Goal: Task Accomplishment & Management: Complete application form

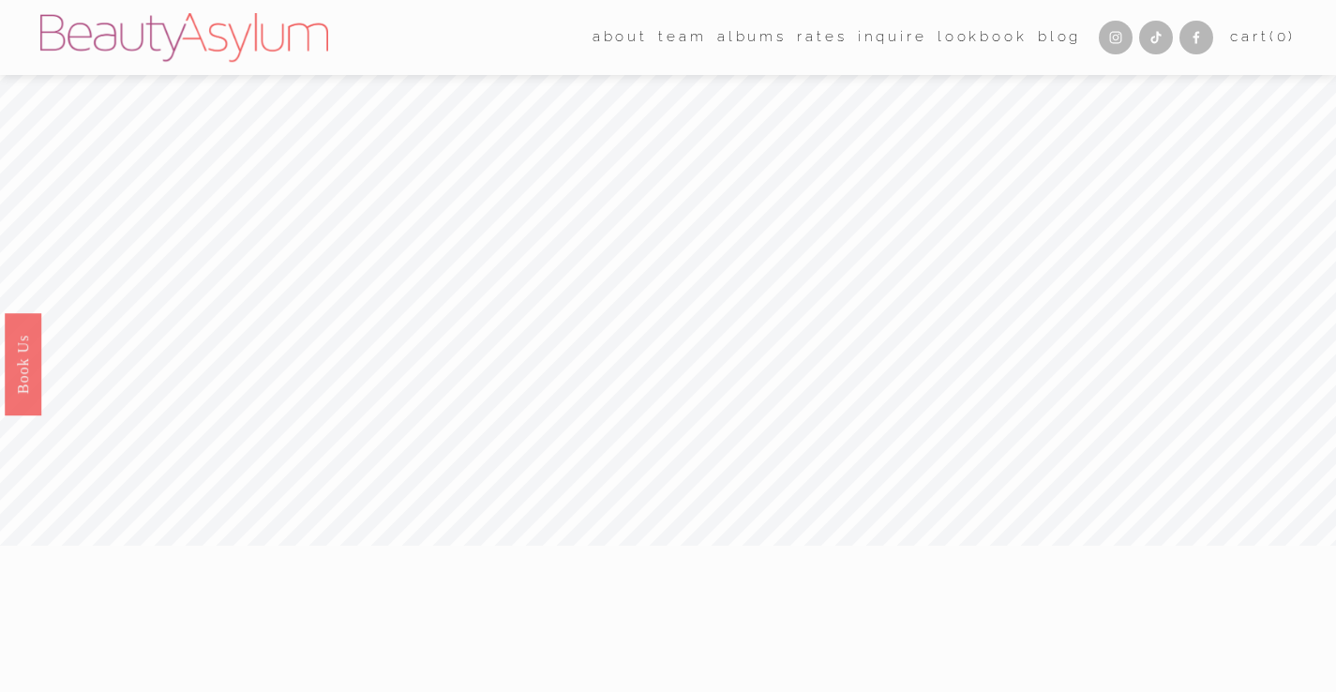
click at [815, 38] on link "Rates" at bounding box center [822, 37] width 50 height 29
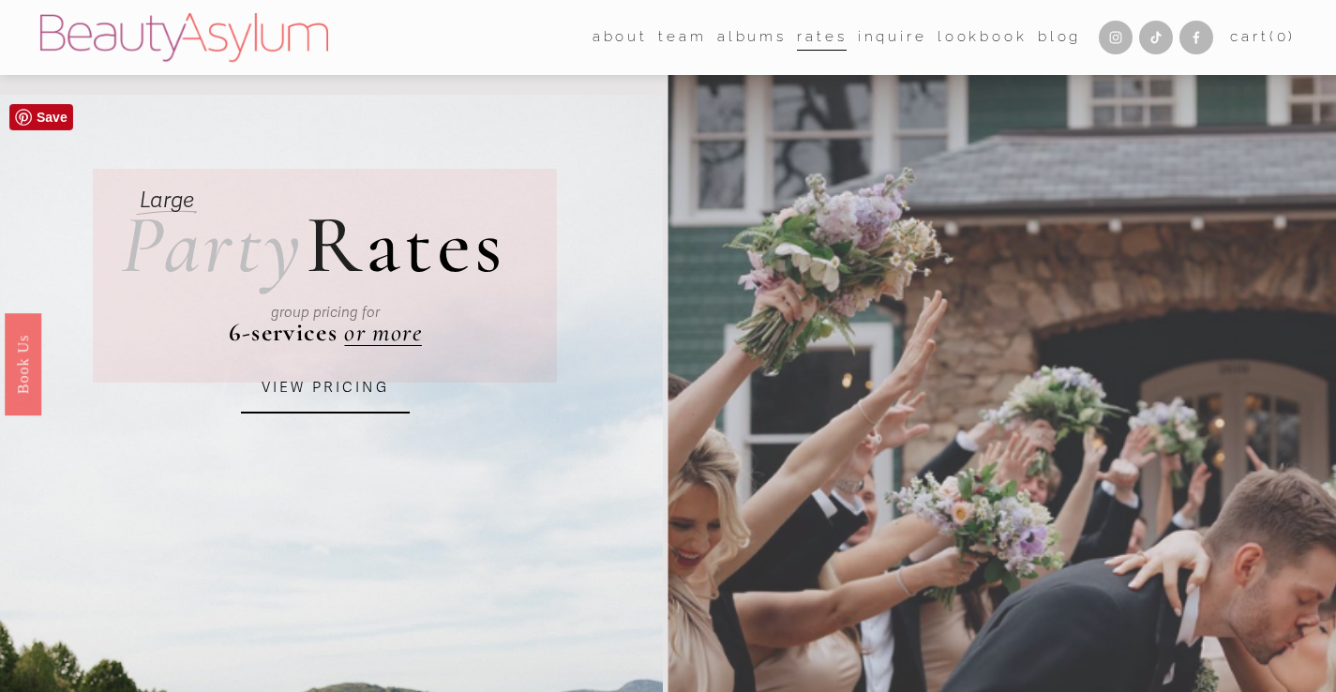
click at [340, 394] on link "VIEW PRICING" at bounding box center [325, 388] width 169 height 51
click at [898, 36] on link "Inquire" at bounding box center [892, 37] width 69 height 29
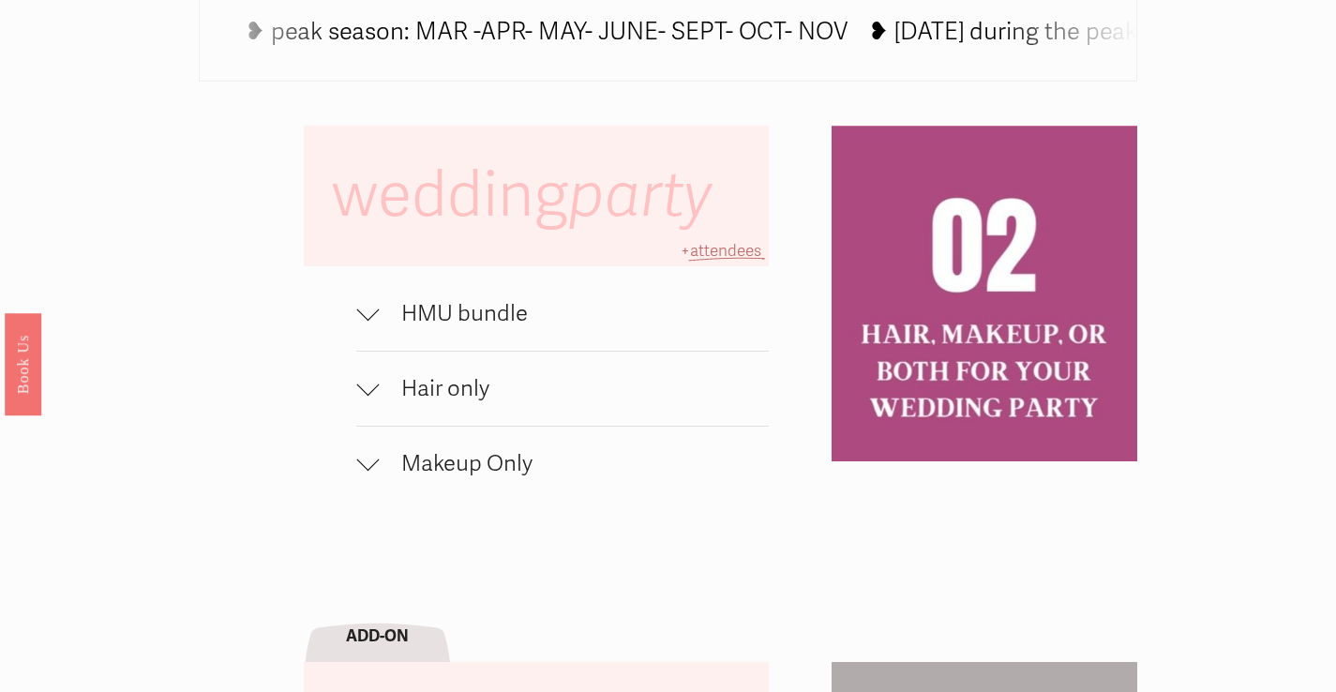
scroll to position [1131, 0]
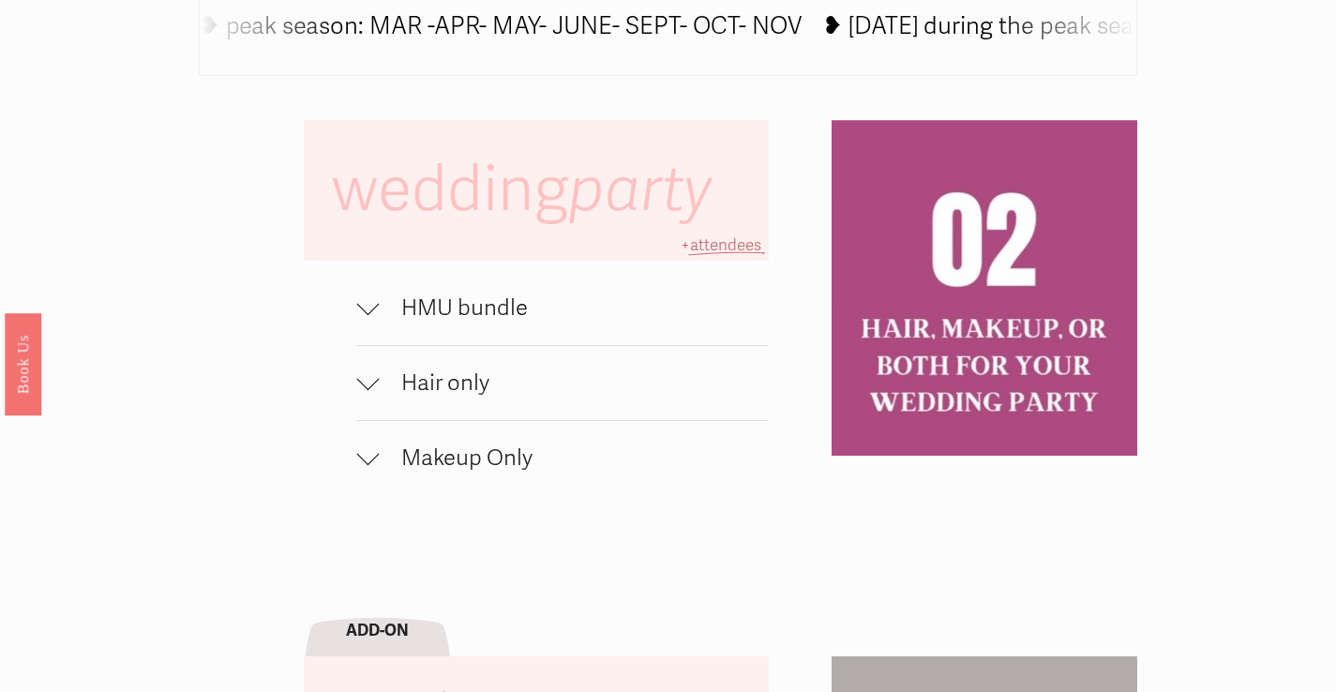
click at [372, 394] on div at bounding box center [367, 382] width 23 height 23
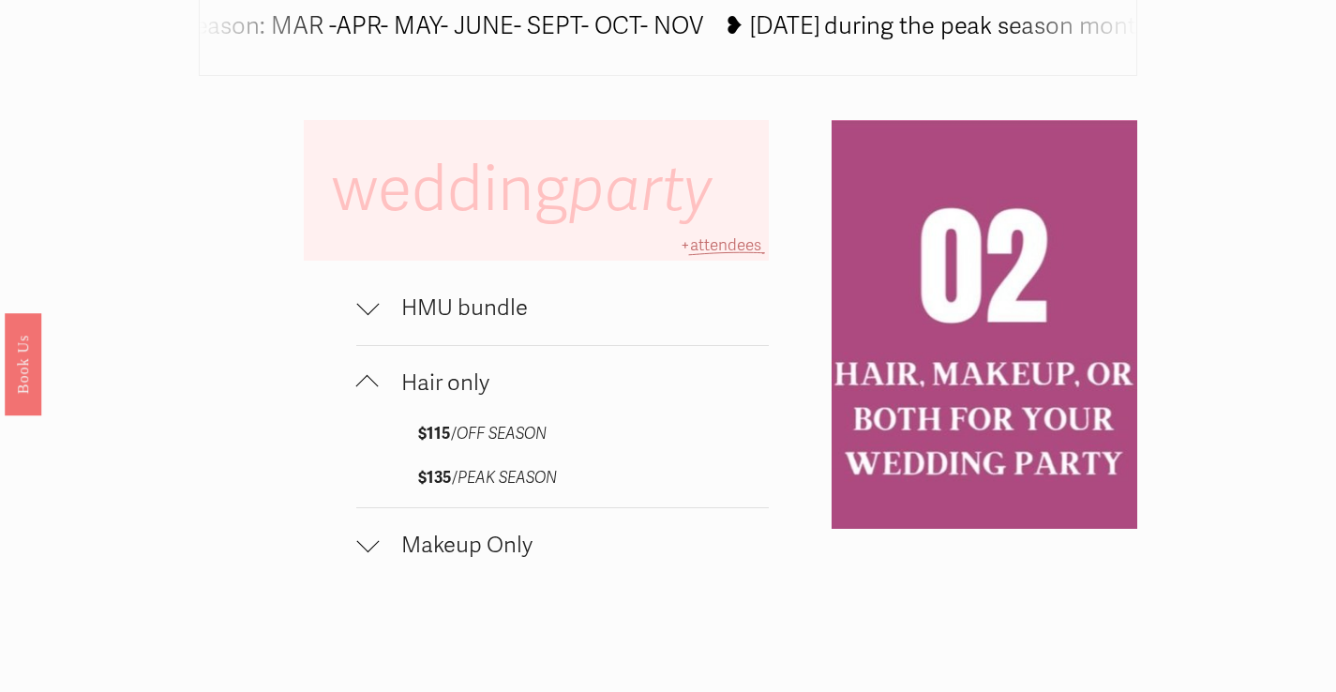
click at [376, 565] on button "Makeup Only" at bounding box center [562, 545] width 412 height 74
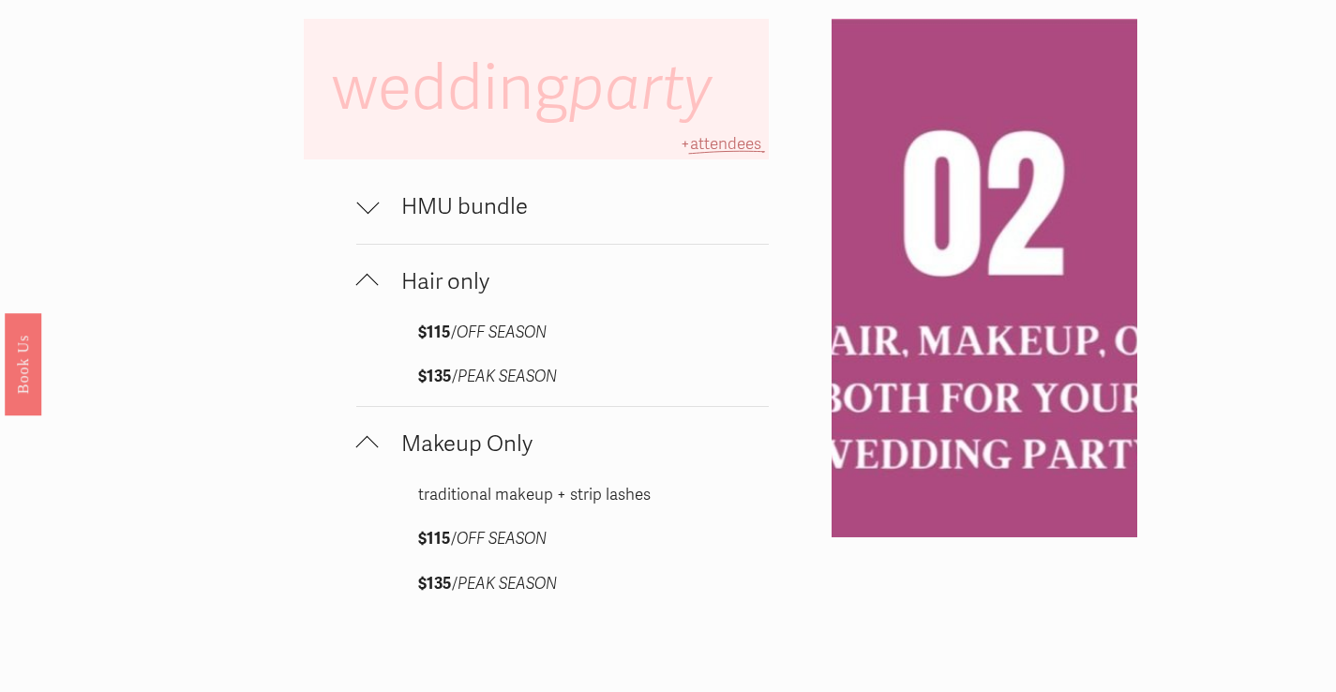
scroll to position [1234, 0]
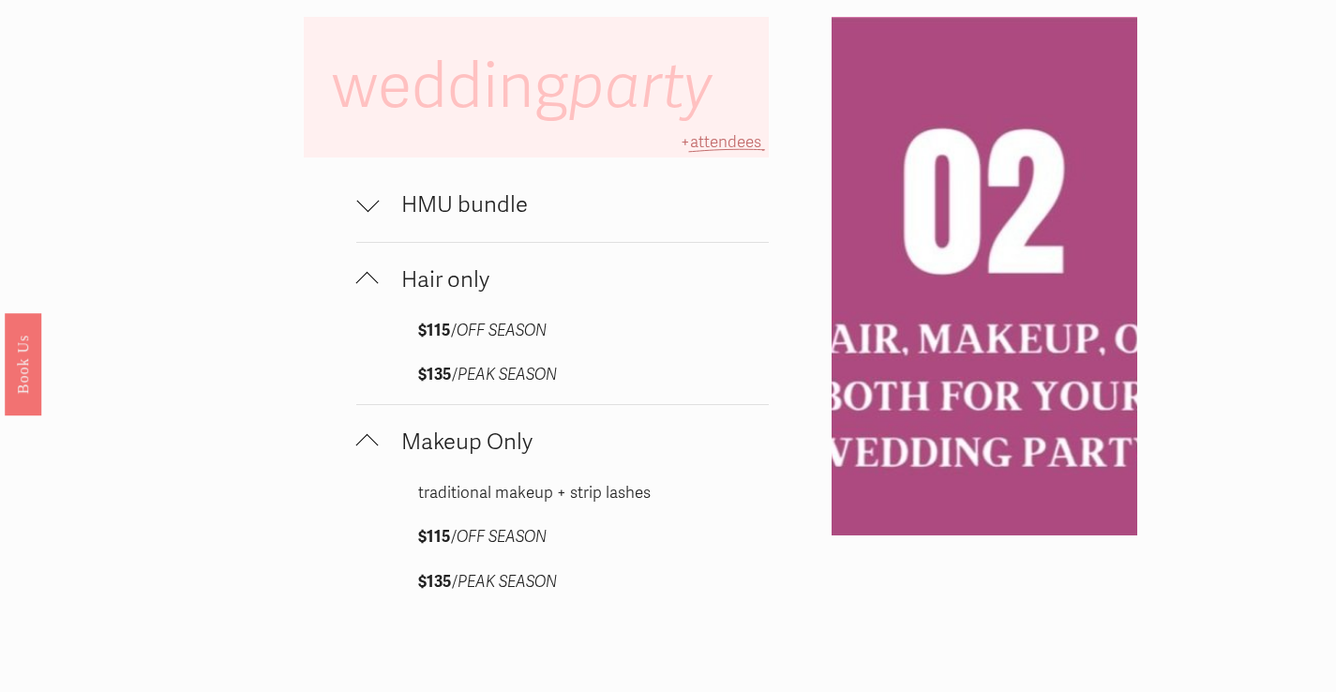
click at [370, 212] on div at bounding box center [367, 200] width 23 height 23
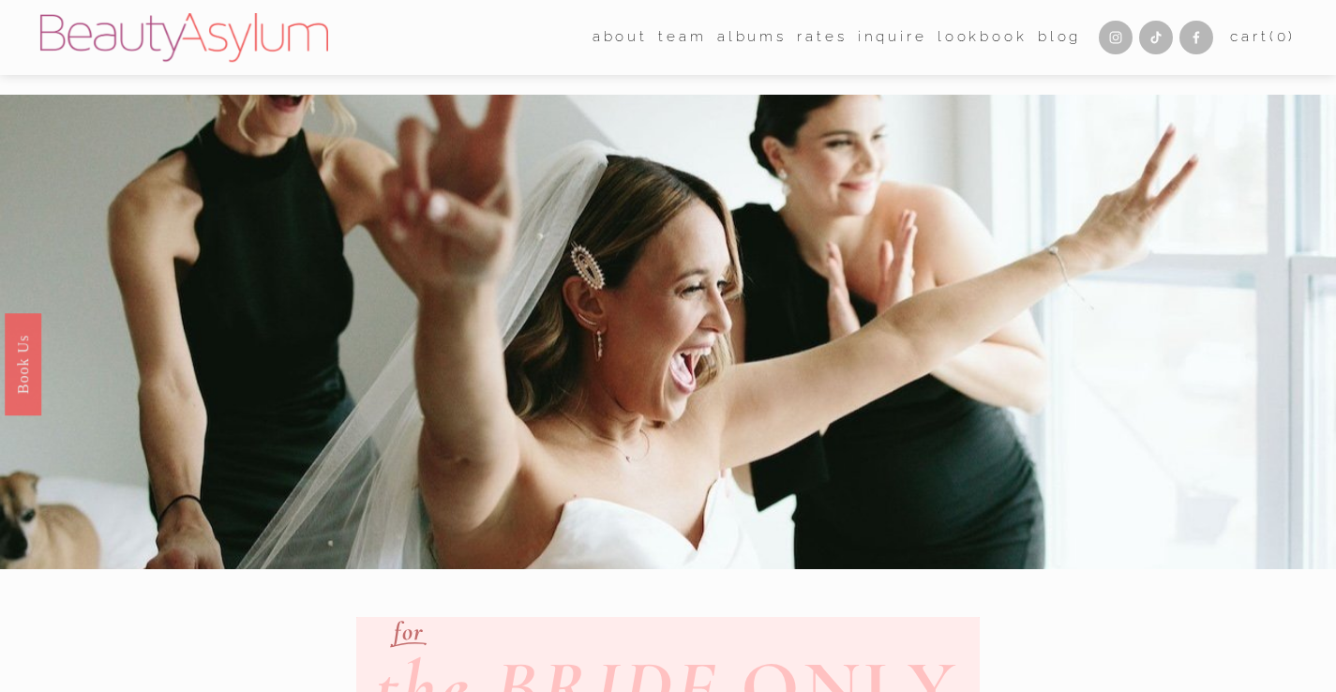
scroll to position [0, 0]
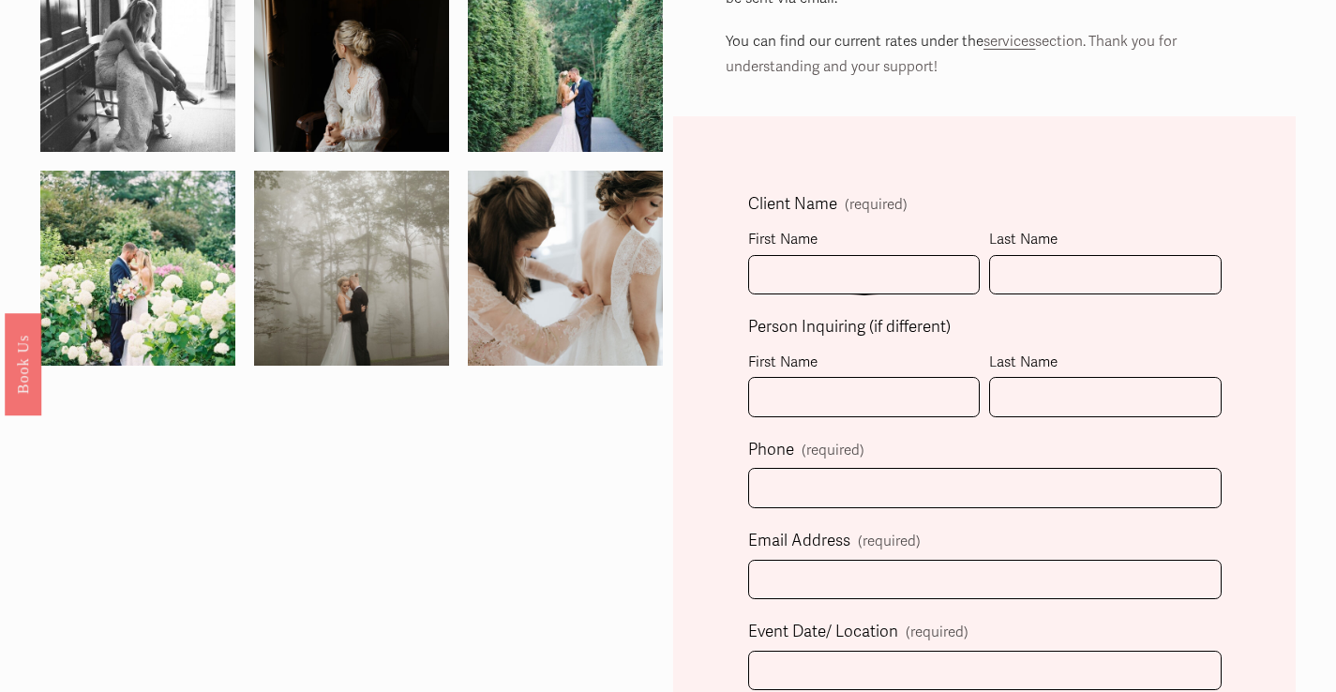
scroll to position [398, 0]
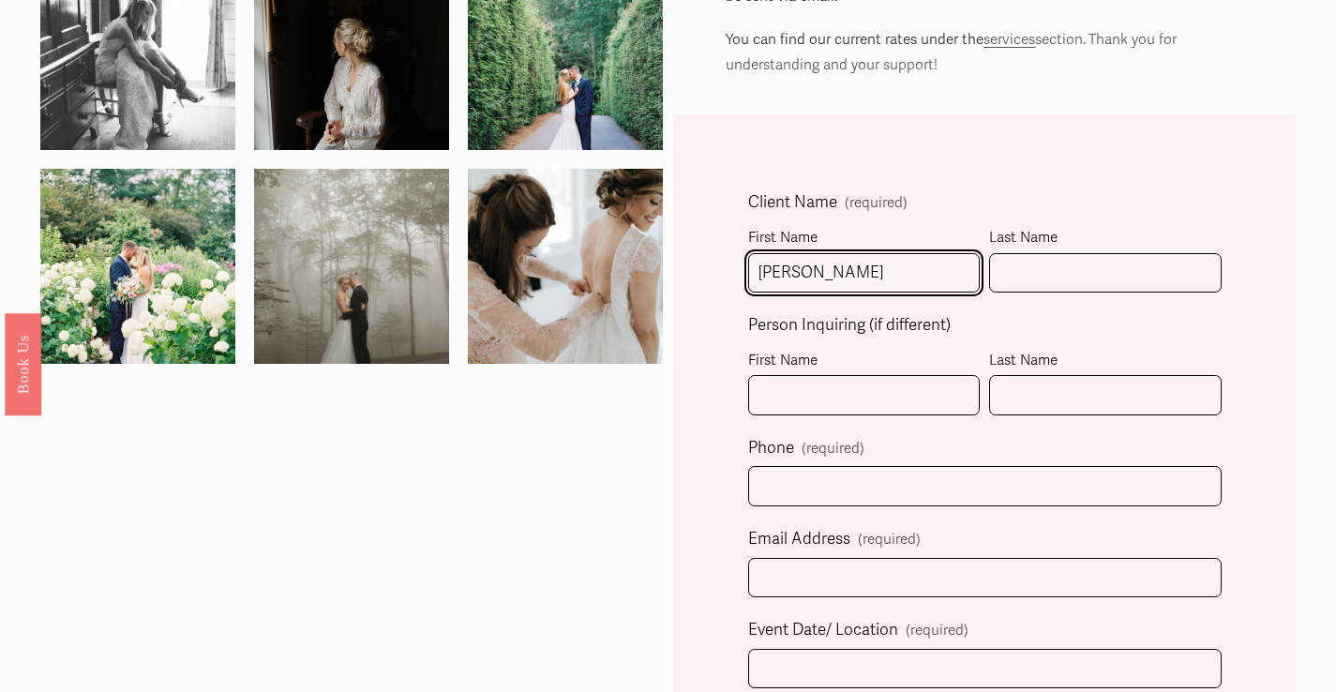
type input "Maggie"
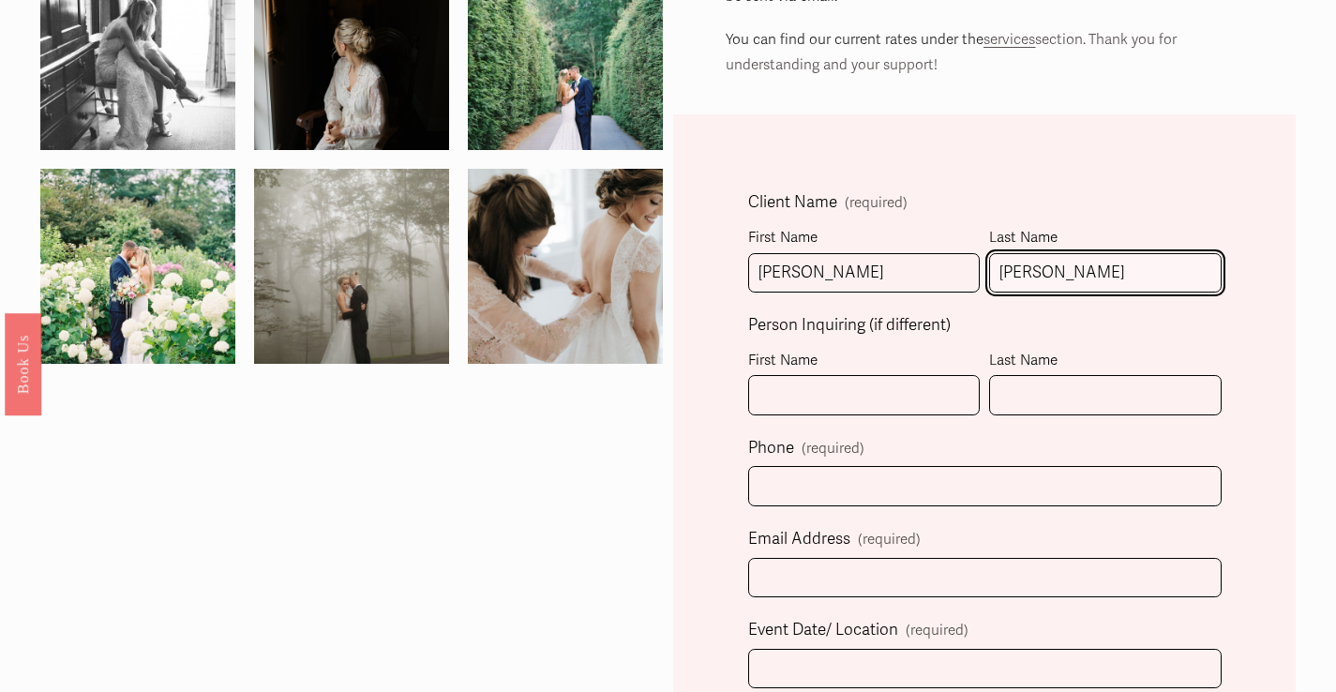
type input "McPherson"
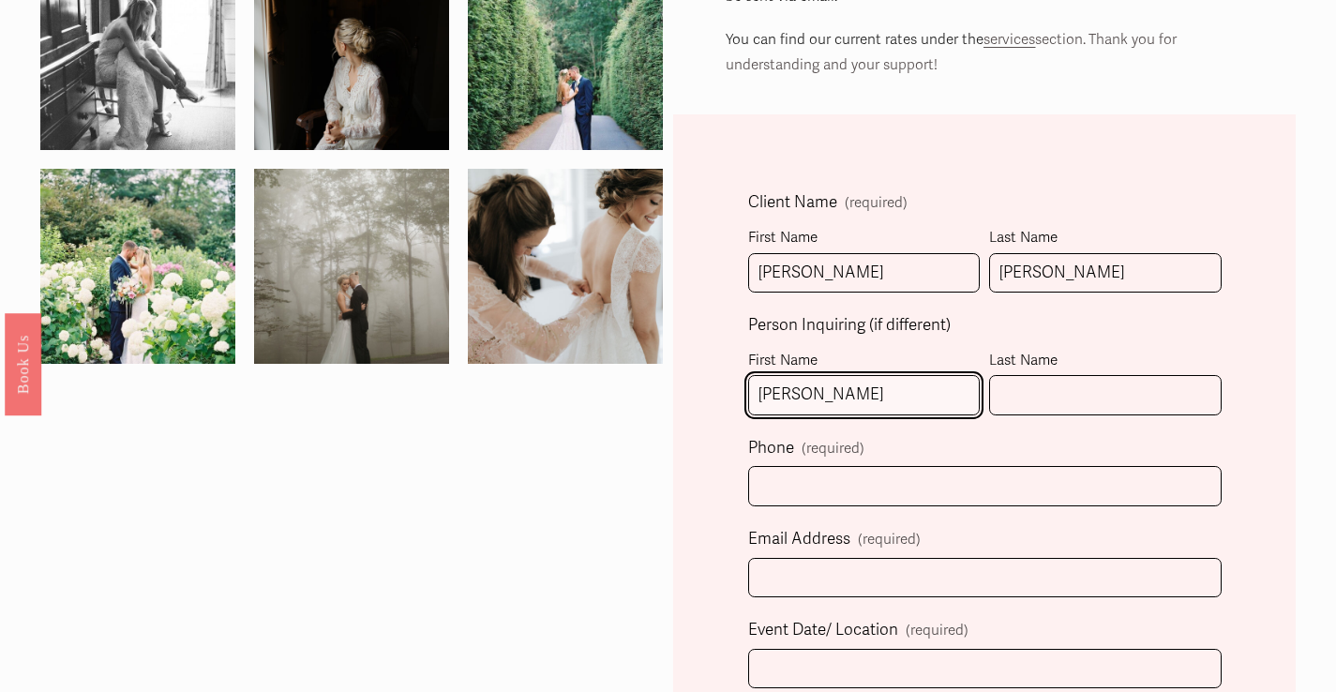
type input "Maggie"
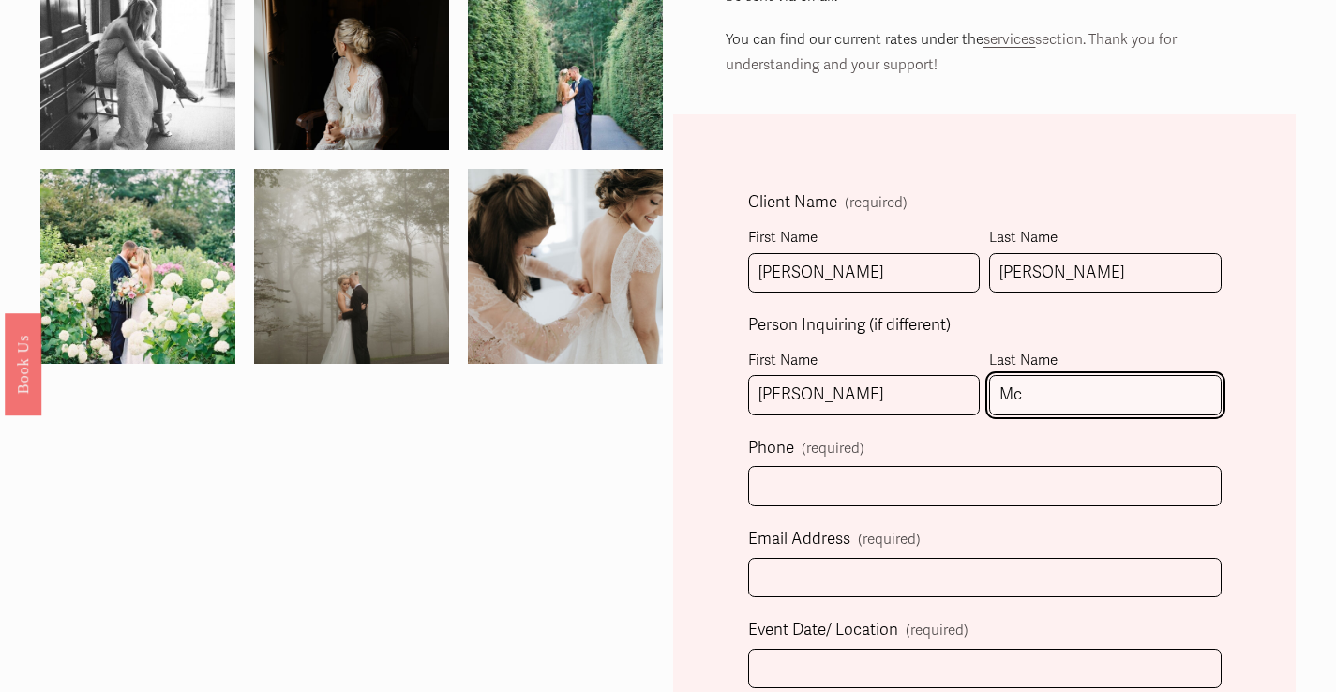
type input "M"
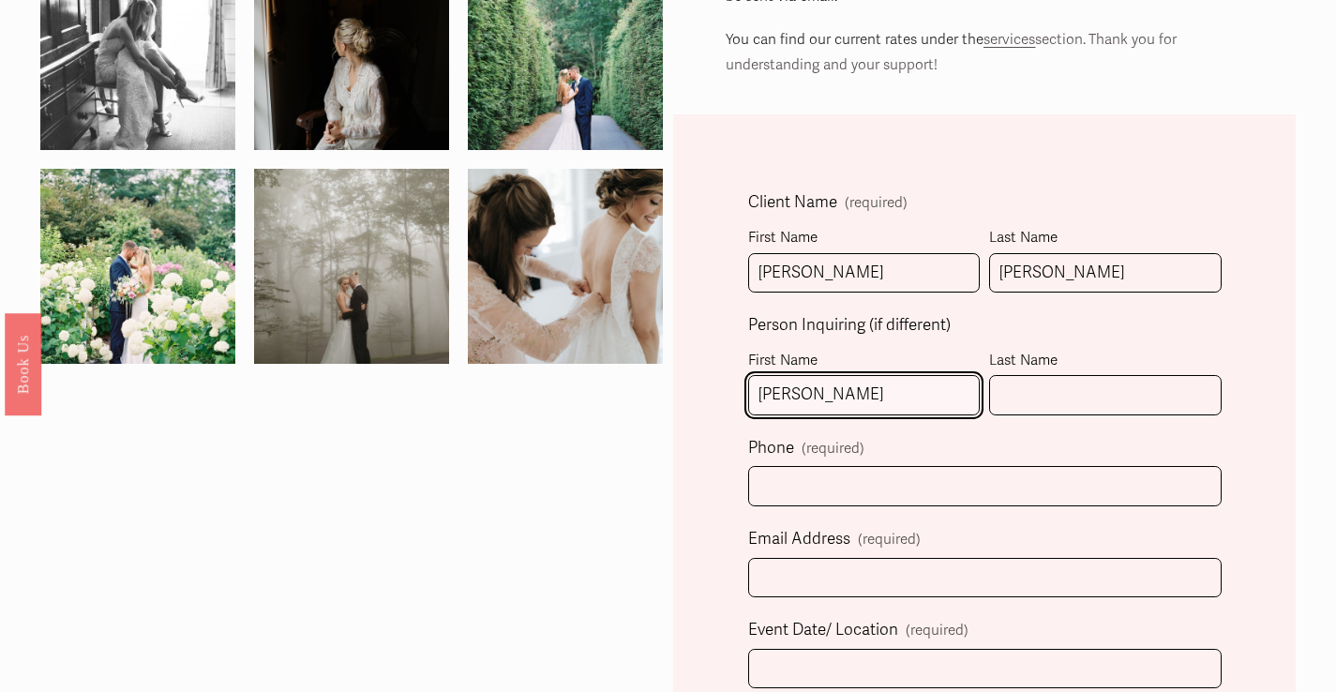
click at [798, 392] on input "Maggie" at bounding box center [864, 395] width 232 height 40
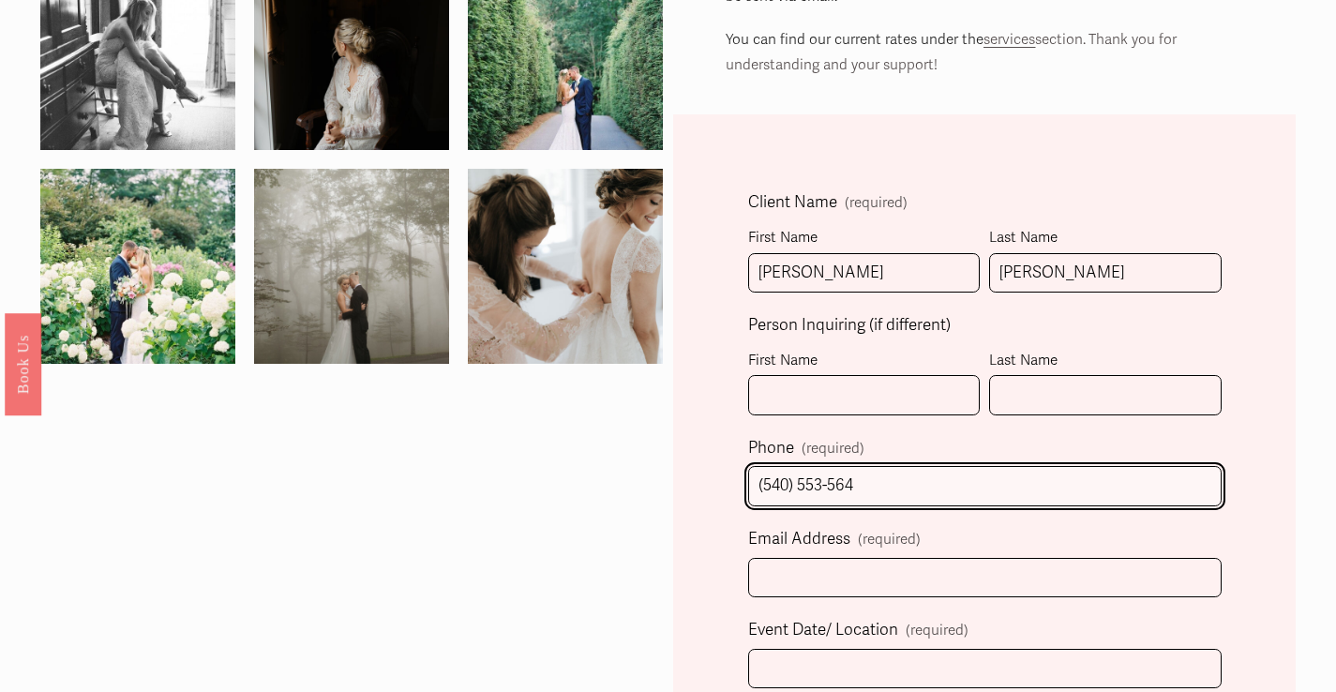
type input "(540) 553-5649"
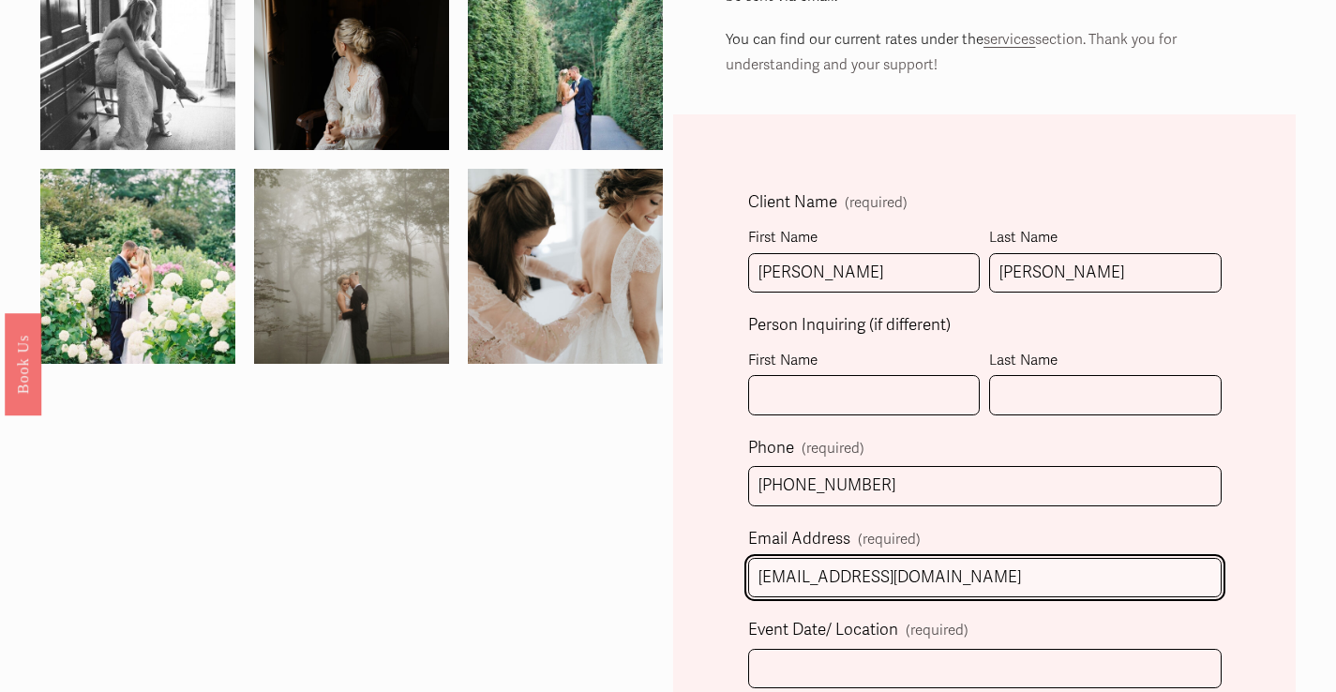
type input "maggiemcp4@gmail.com"
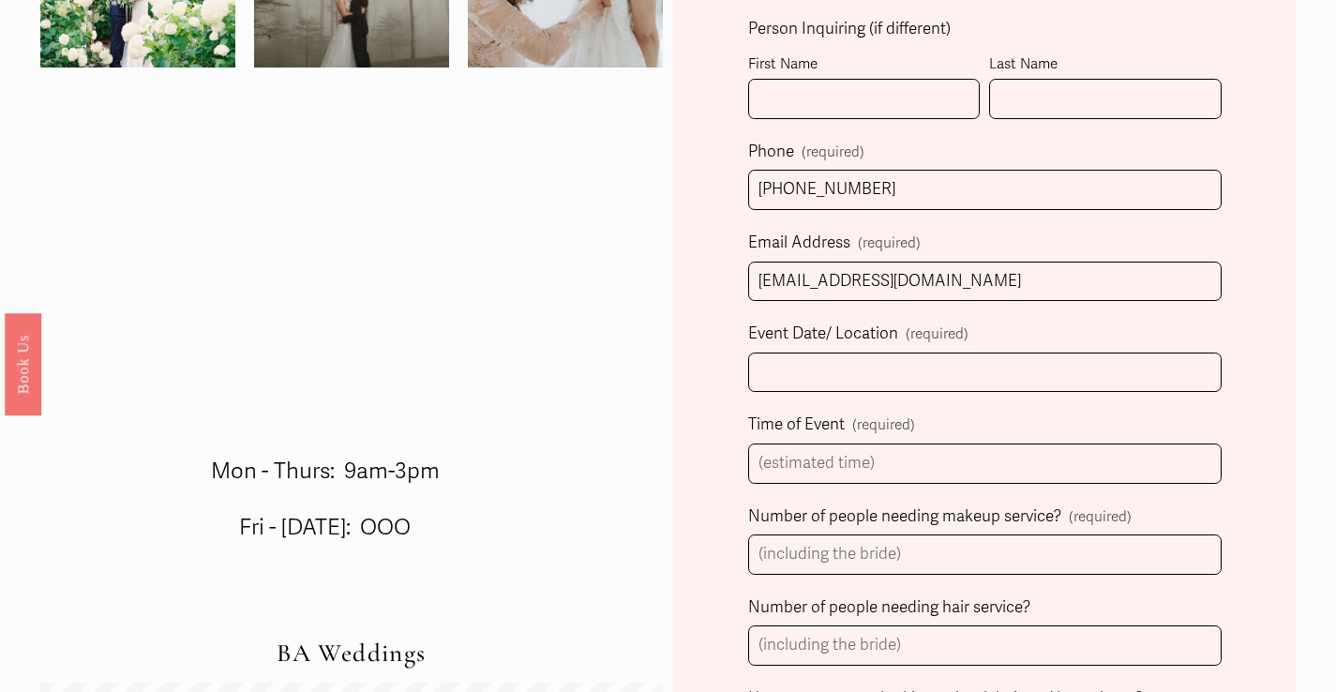
scroll to position [697, 0]
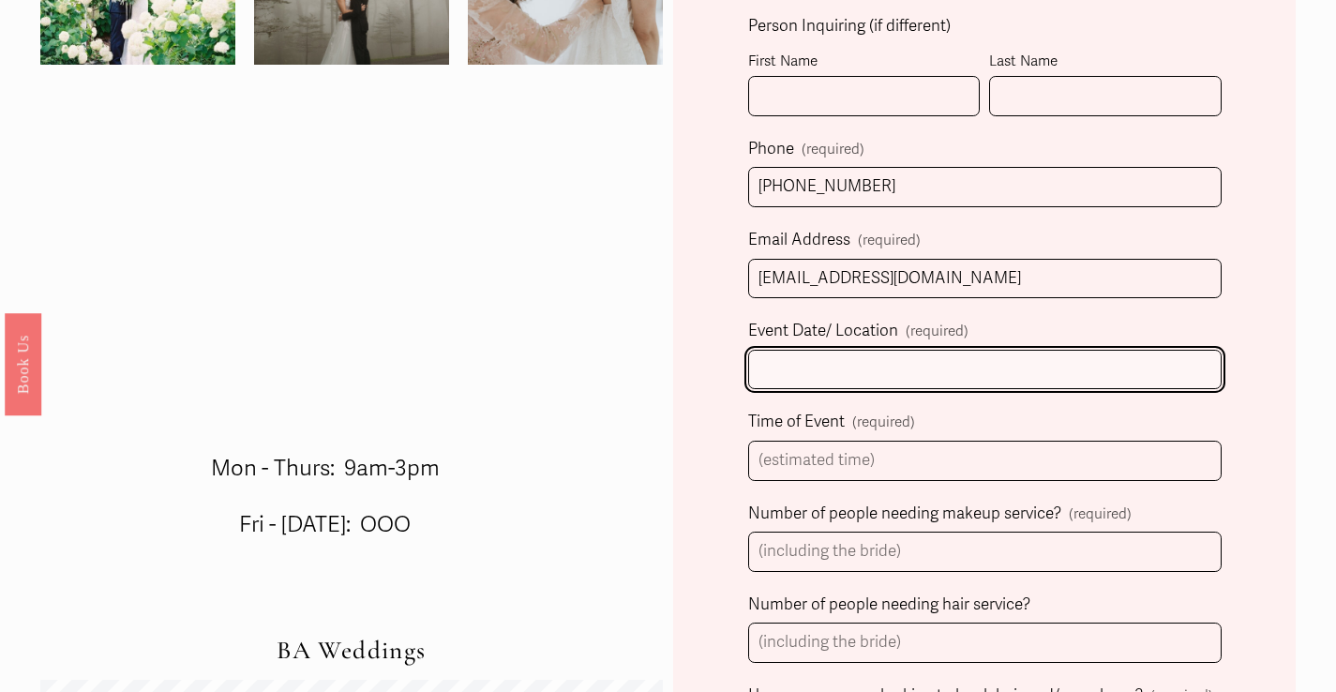
click at [850, 369] on input "Event Date/ Location (required)" at bounding box center [985, 370] width 474 height 40
type input "6/6/26, Separk Mansion, Gastonia"
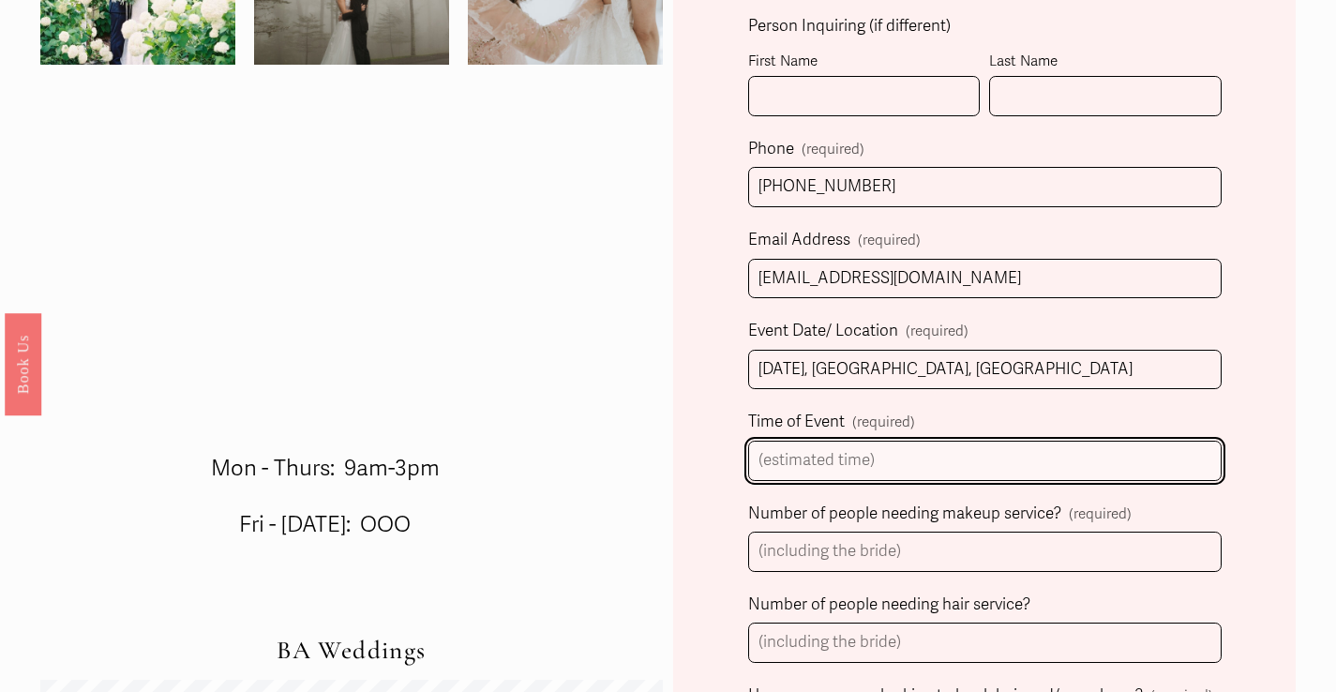
click at [899, 456] on input "Time of Event (required)" at bounding box center [985, 461] width 474 height 40
type input "5 p.m."
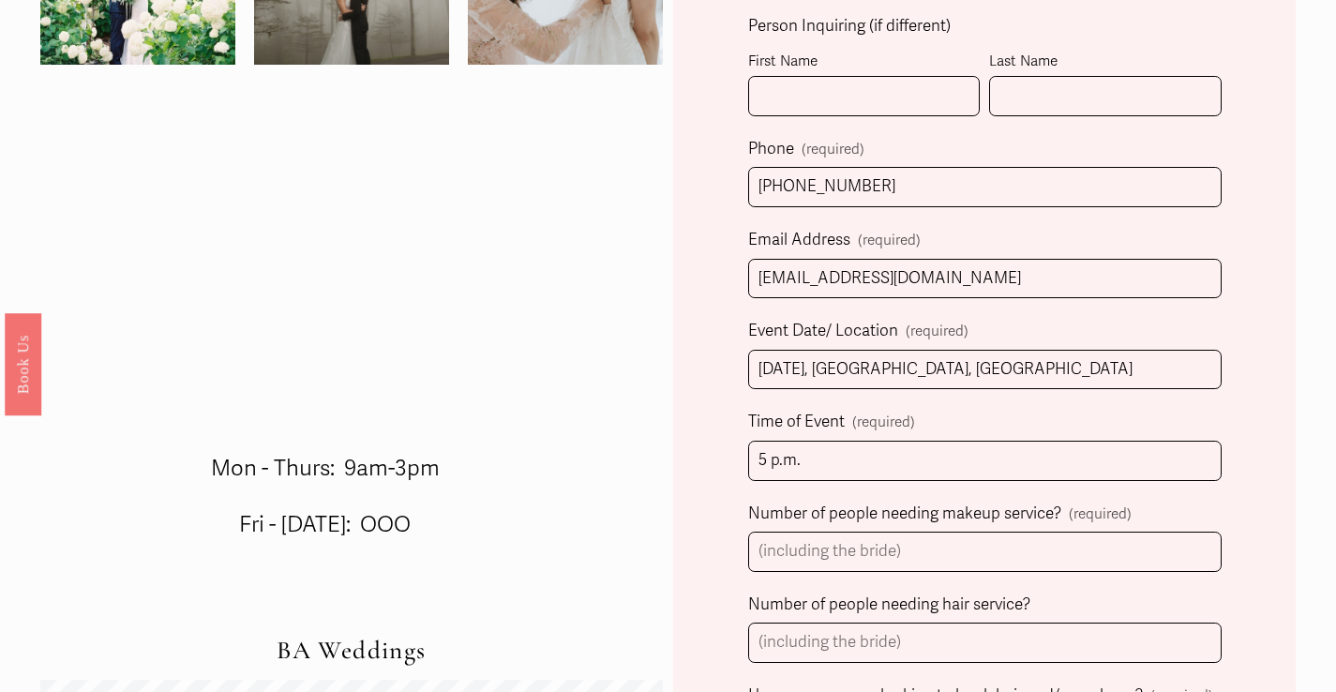
click at [713, 511] on div "Client Name (required) First Name Maggie Last Name McPherson Person Inquiring (…" at bounding box center [984, 576] width 623 height 1522
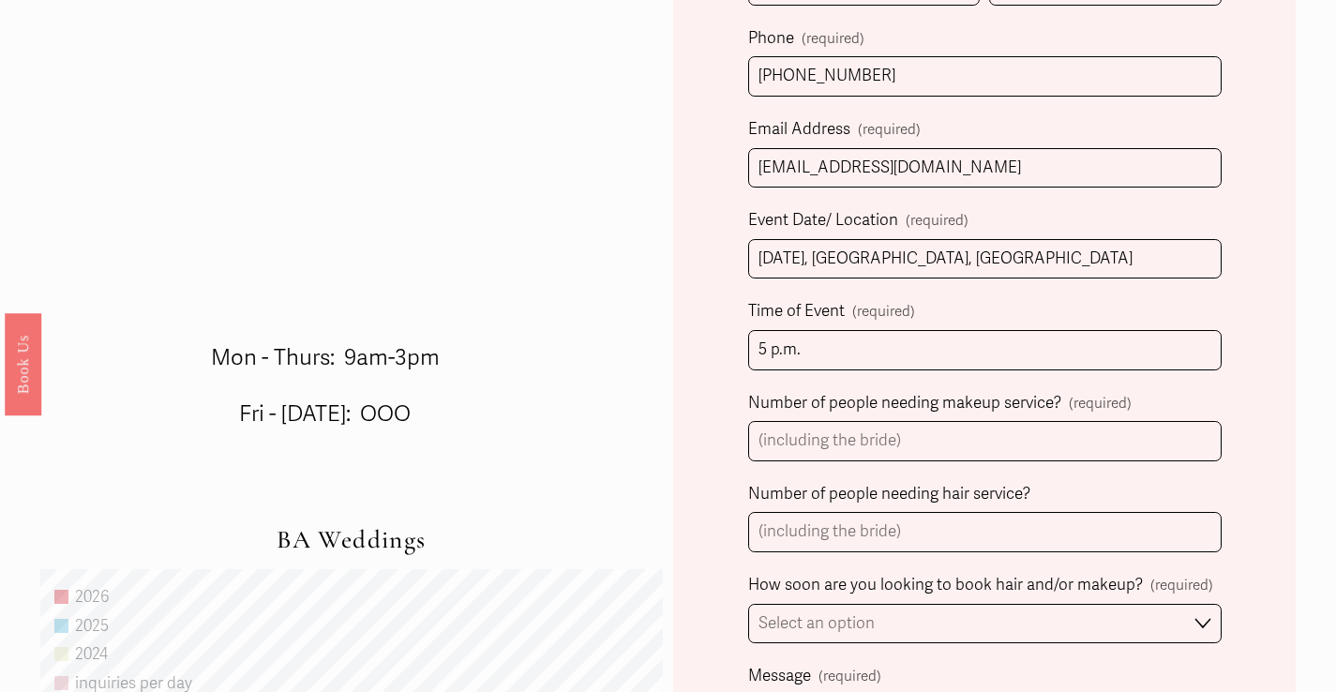
scroll to position [809, 0]
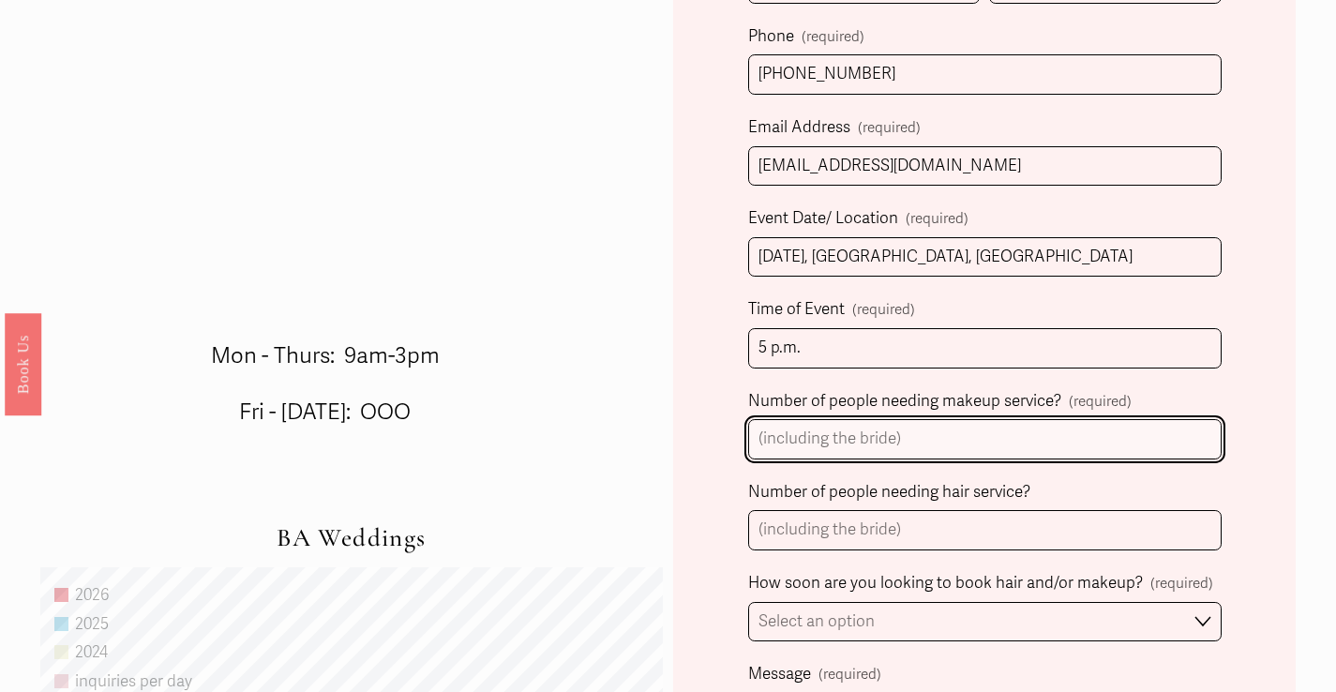
click at [813, 431] on input "Number of people needing makeup service? (required)" at bounding box center [985, 439] width 474 height 40
type input "4"
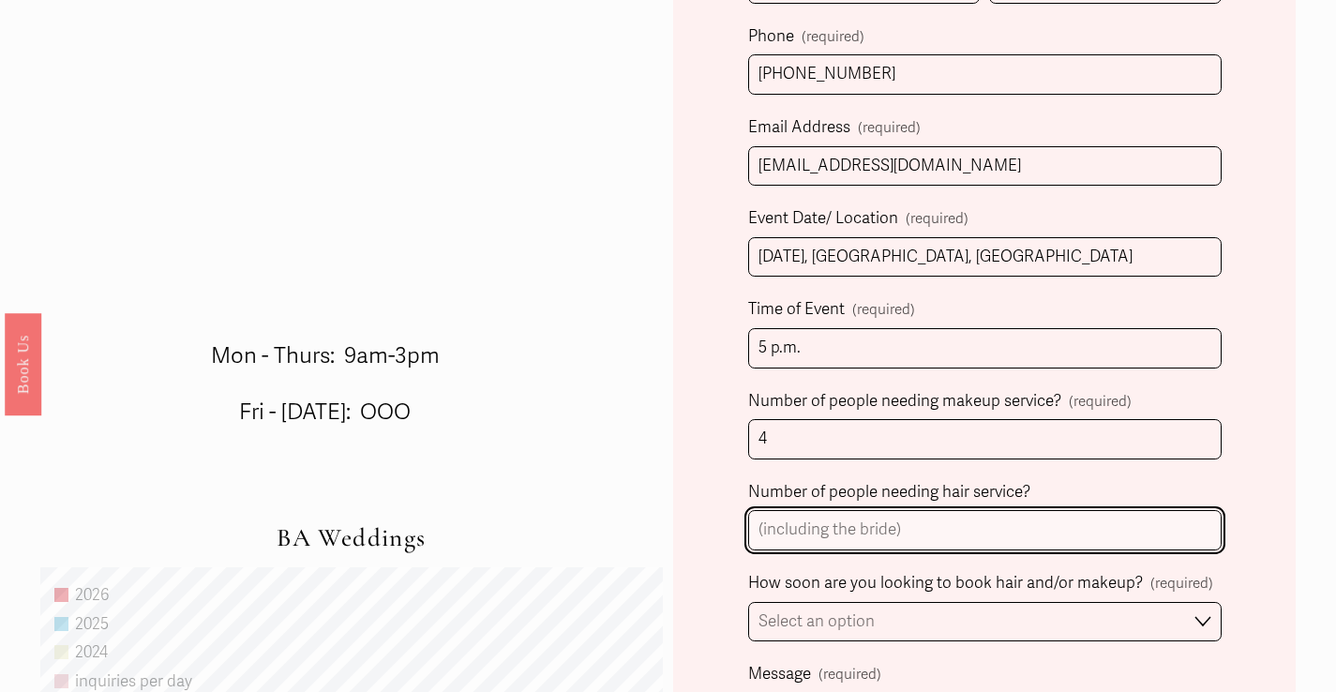
click at [818, 530] on input "Number of people needing hair service?" at bounding box center [985, 530] width 474 height 40
type input "8"
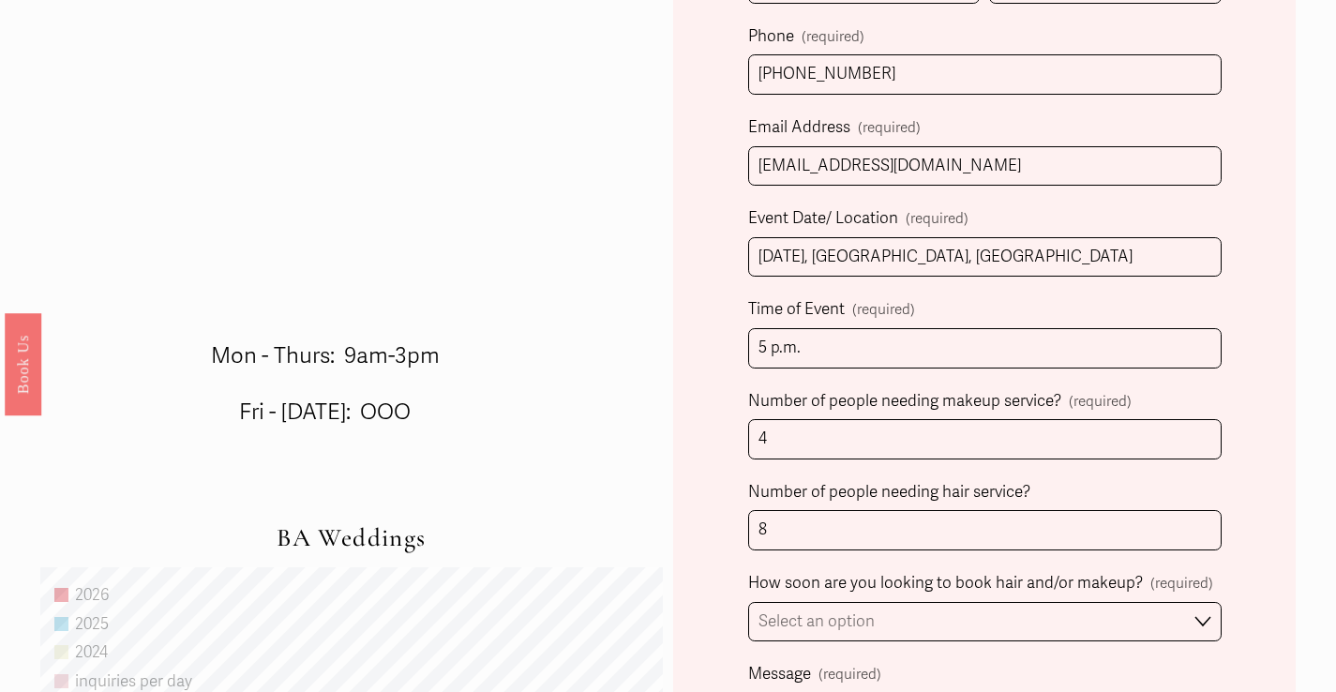
click at [725, 524] on div "Client Name (required) First Name Maggie Last Name McPherson Person Inquiring (…" at bounding box center [984, 464] width 623 height 1522
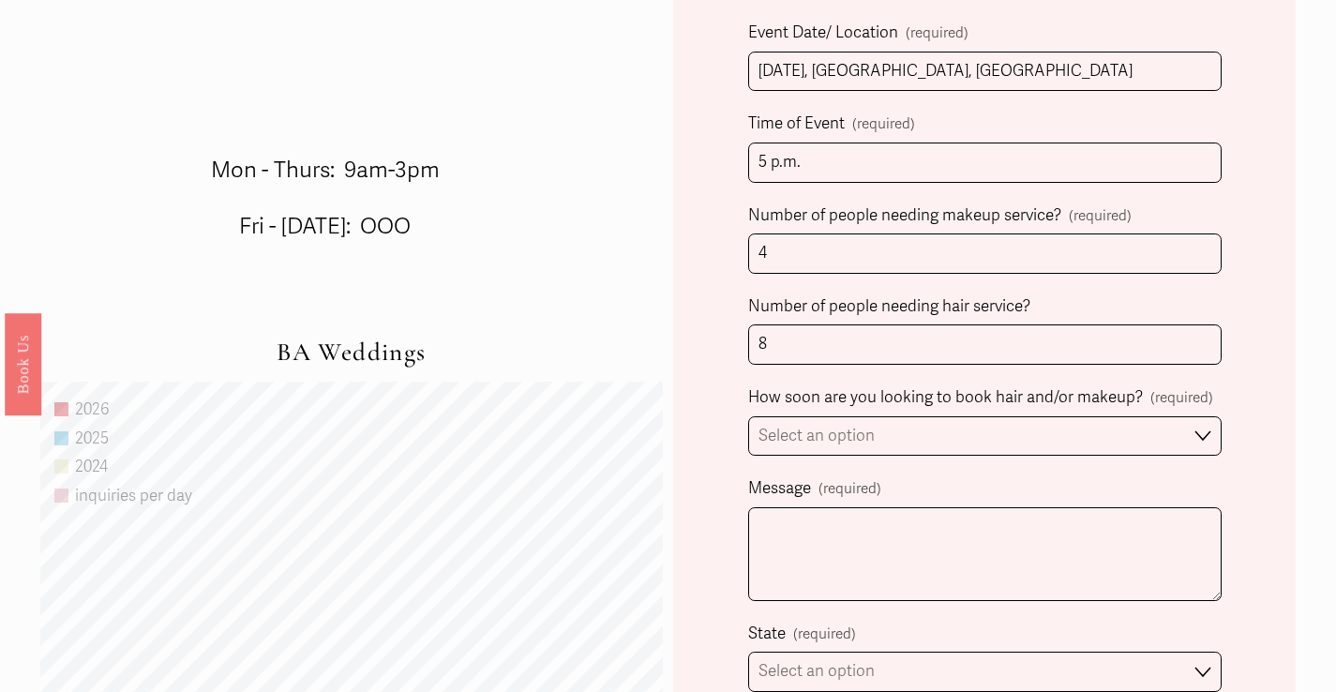
scroll to position [998, 0]
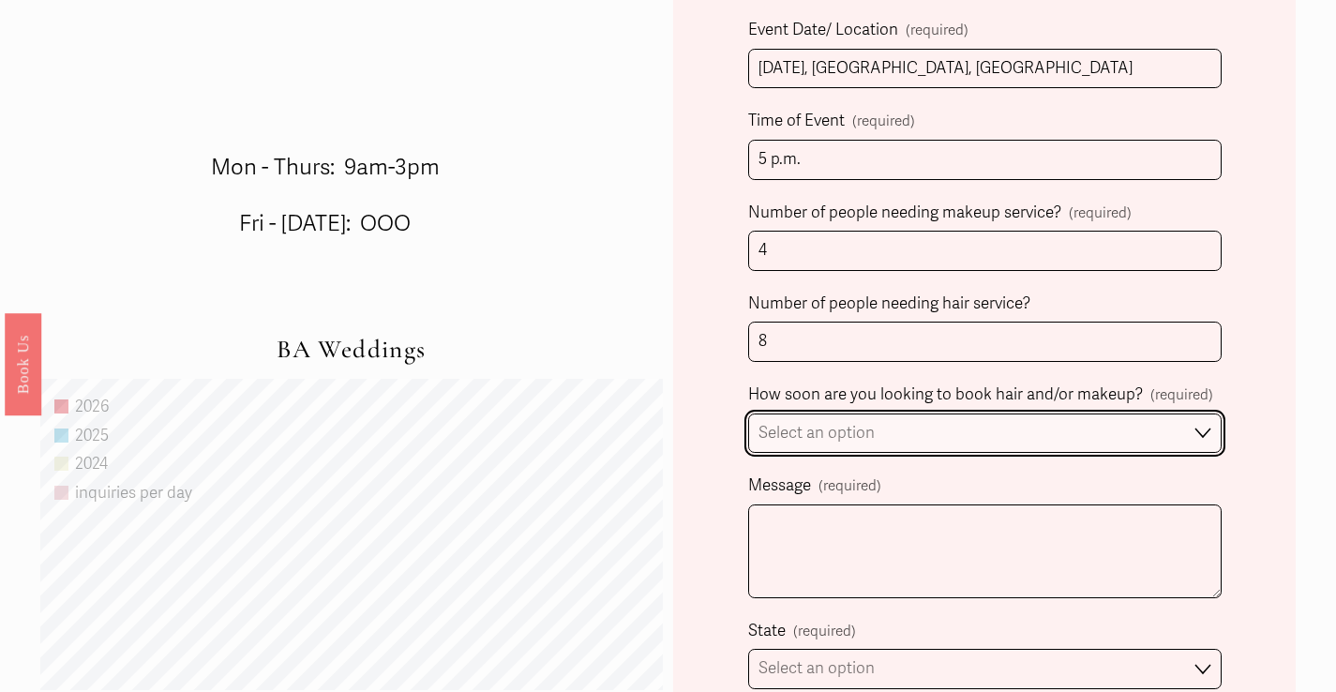
select select "I'm looking for information & not ready to book just yet"
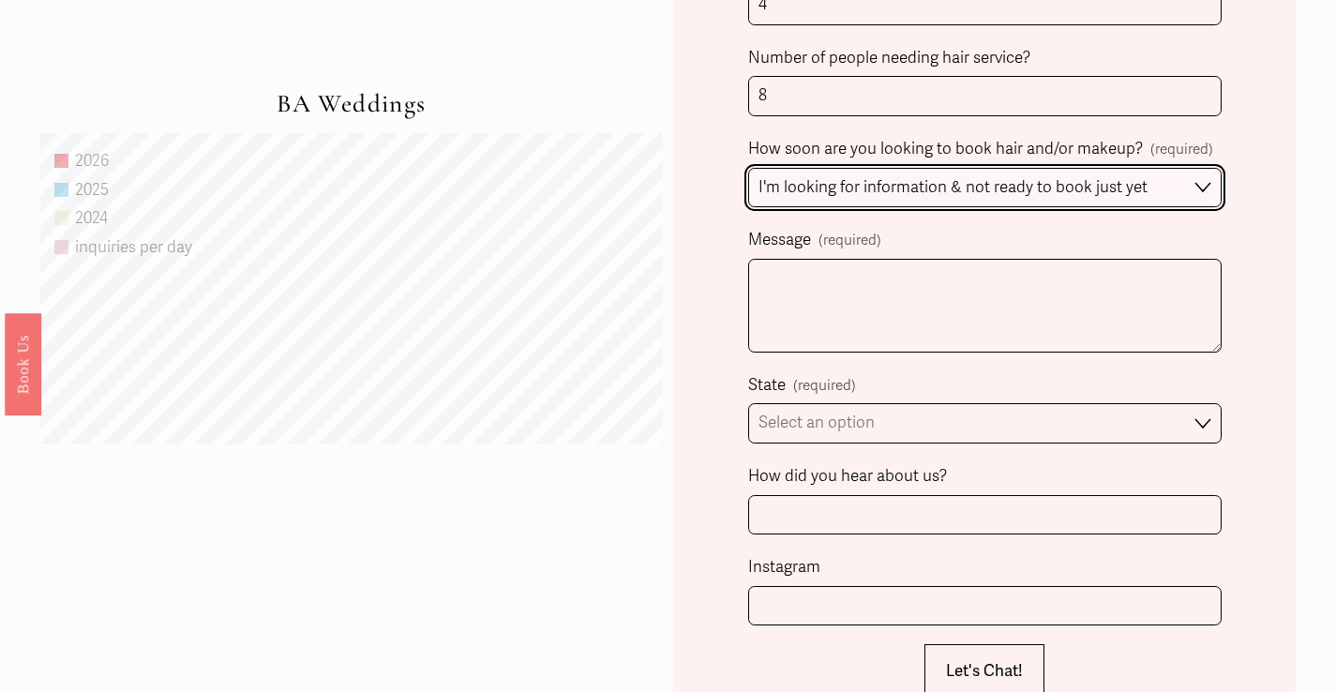
scroll to position [1246, 0]
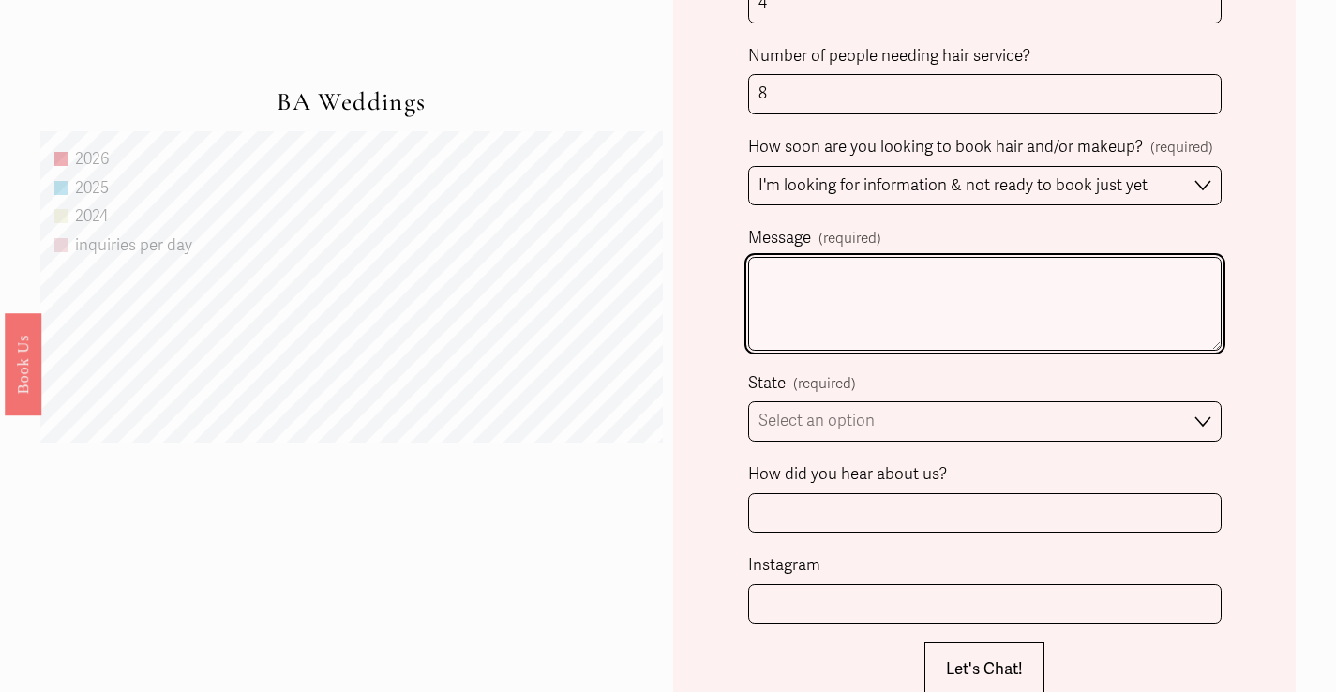
click at [768, 280] on textarea "Message (required)" at bounding box center [985, 304] width 474 height 94
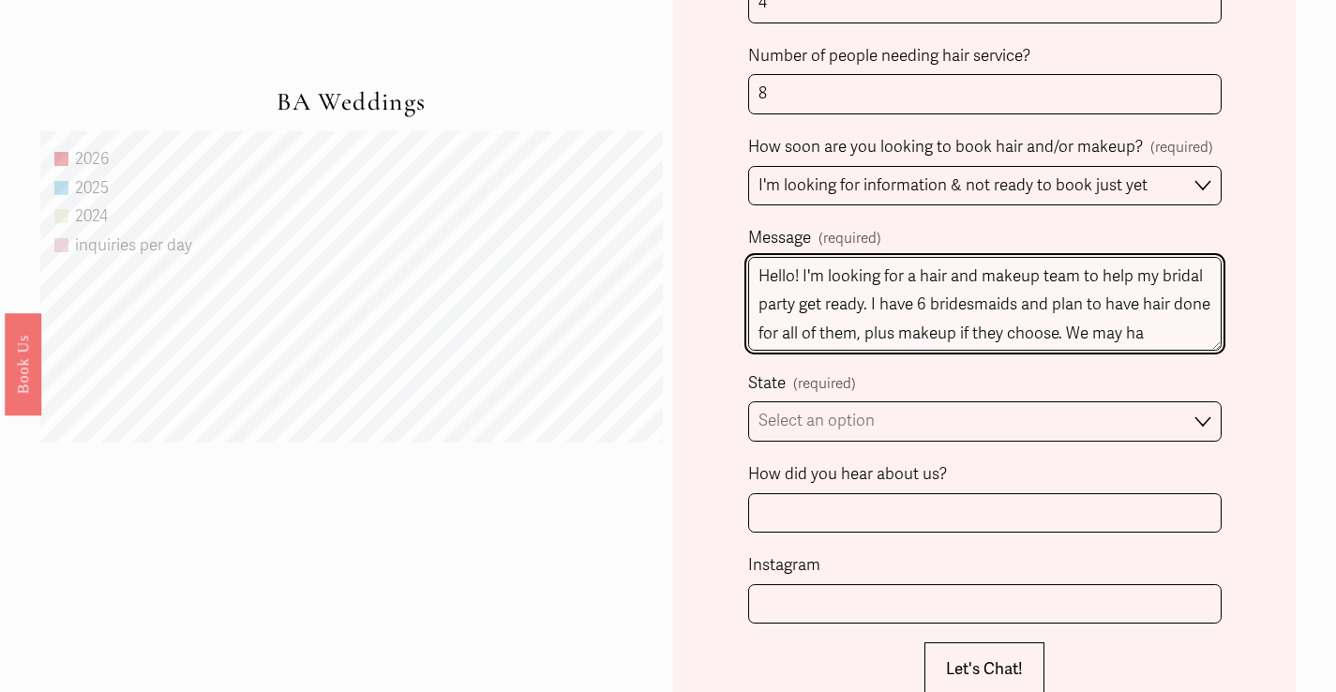
scroll to position [21, 0]
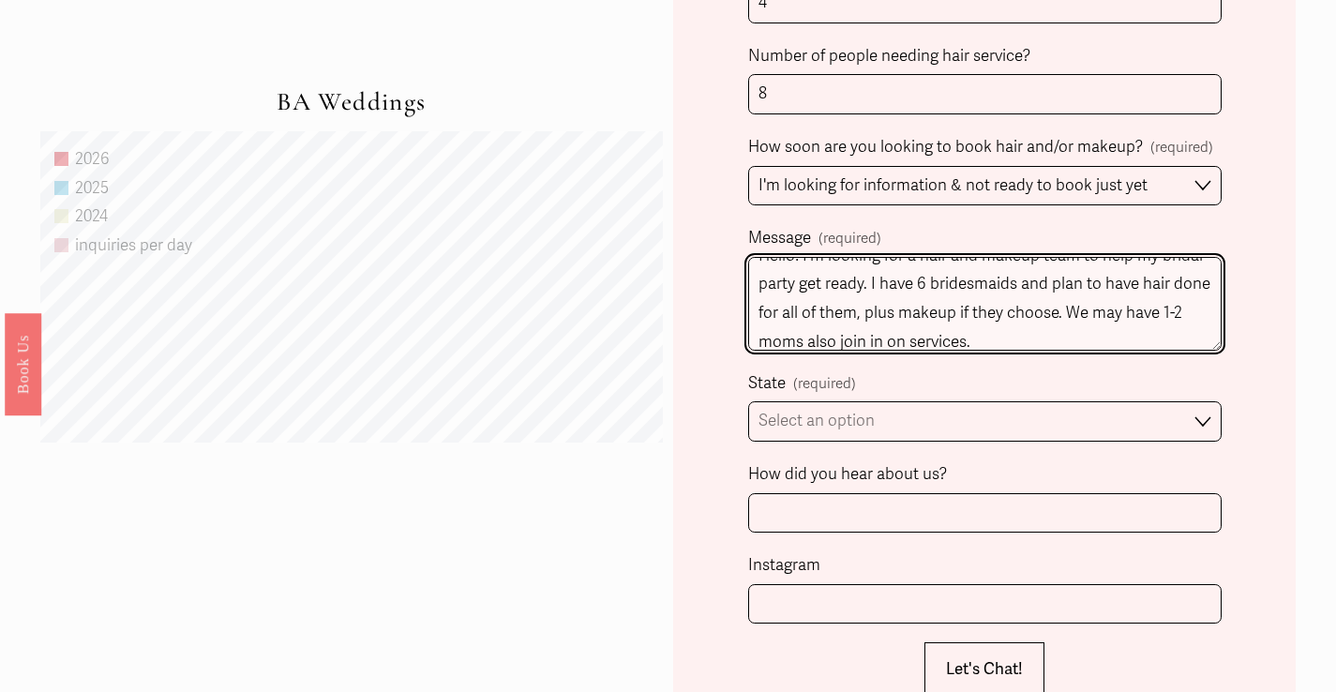
type textarea "Hello! I'm looking for a hair and makeup team to help my bridal party get ready…"
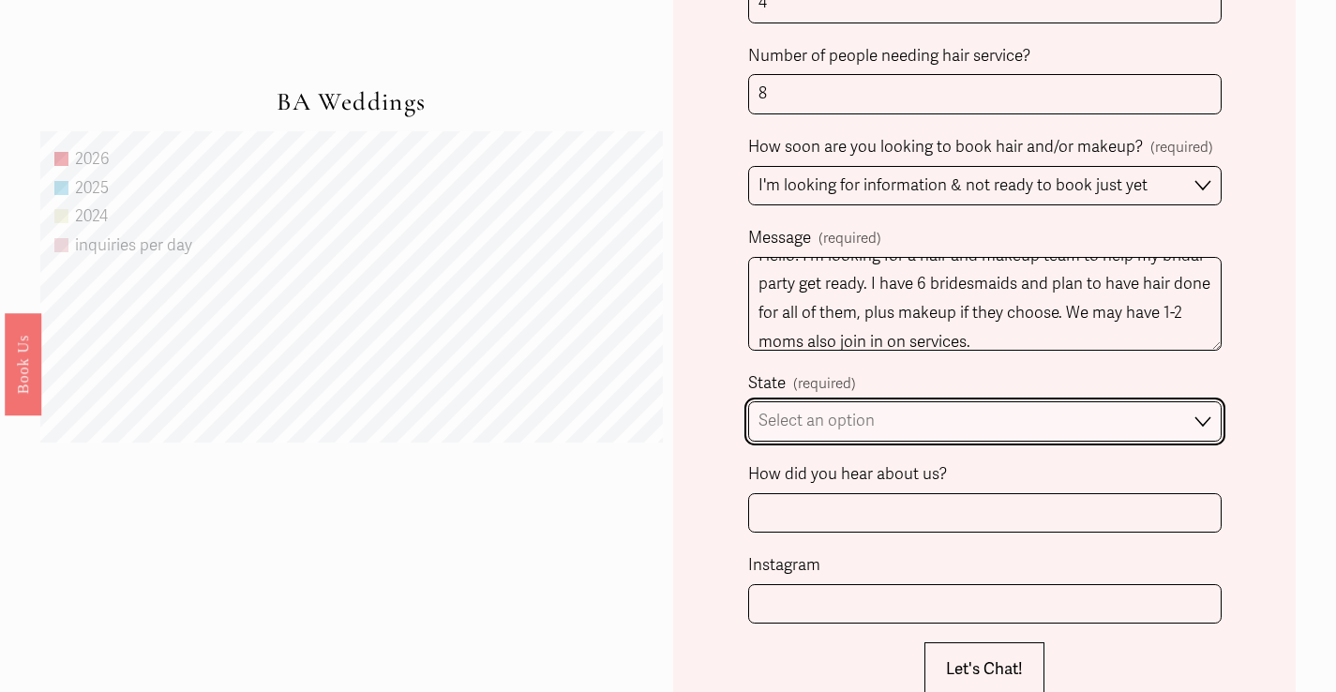
select select "Charlotte, NC"
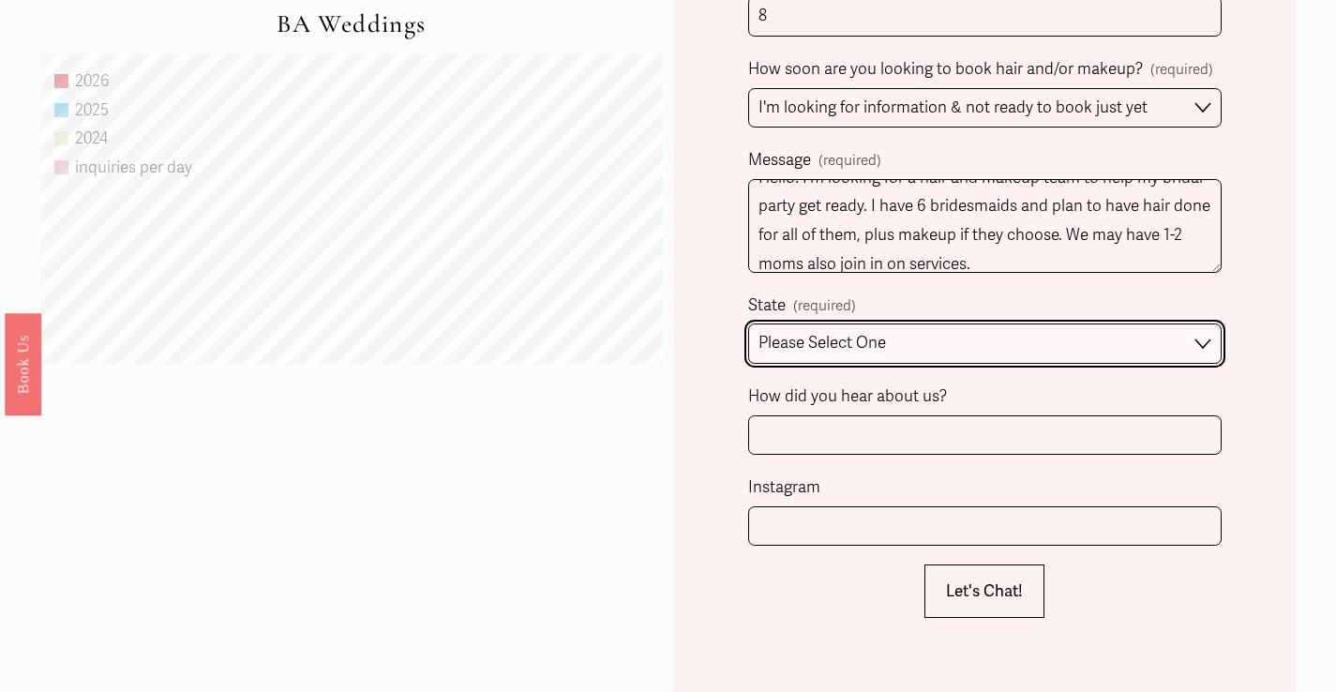
scroll to position [1332, 0]
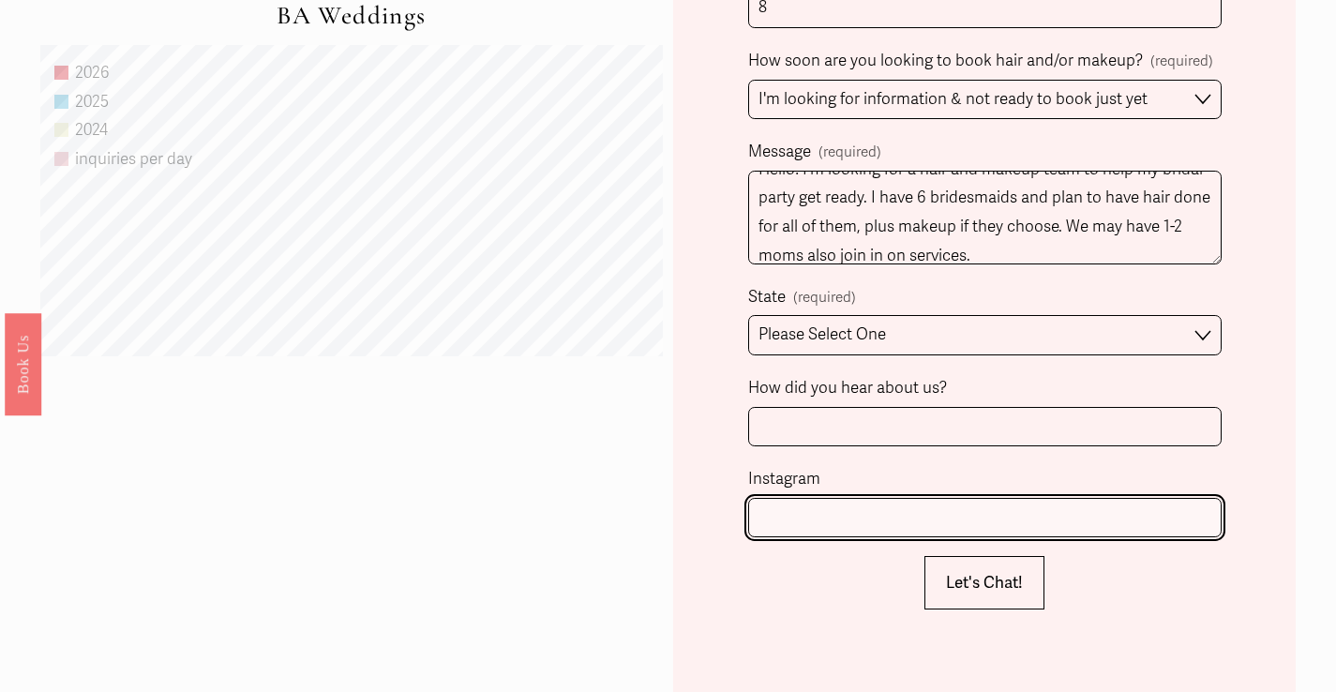
click at [1047, 500] on input "Instagram" at bounding box center [985, 518] width 474 height 40
type input "m"
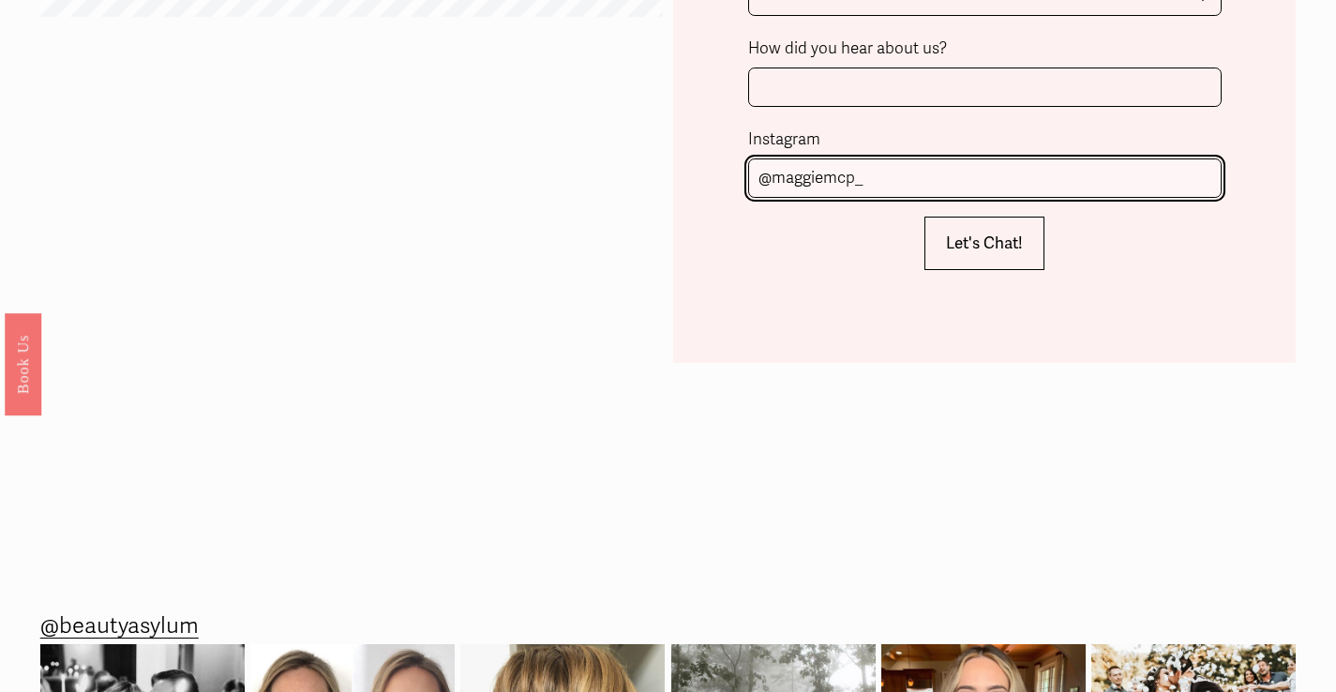
scroll to position [1650, 0]
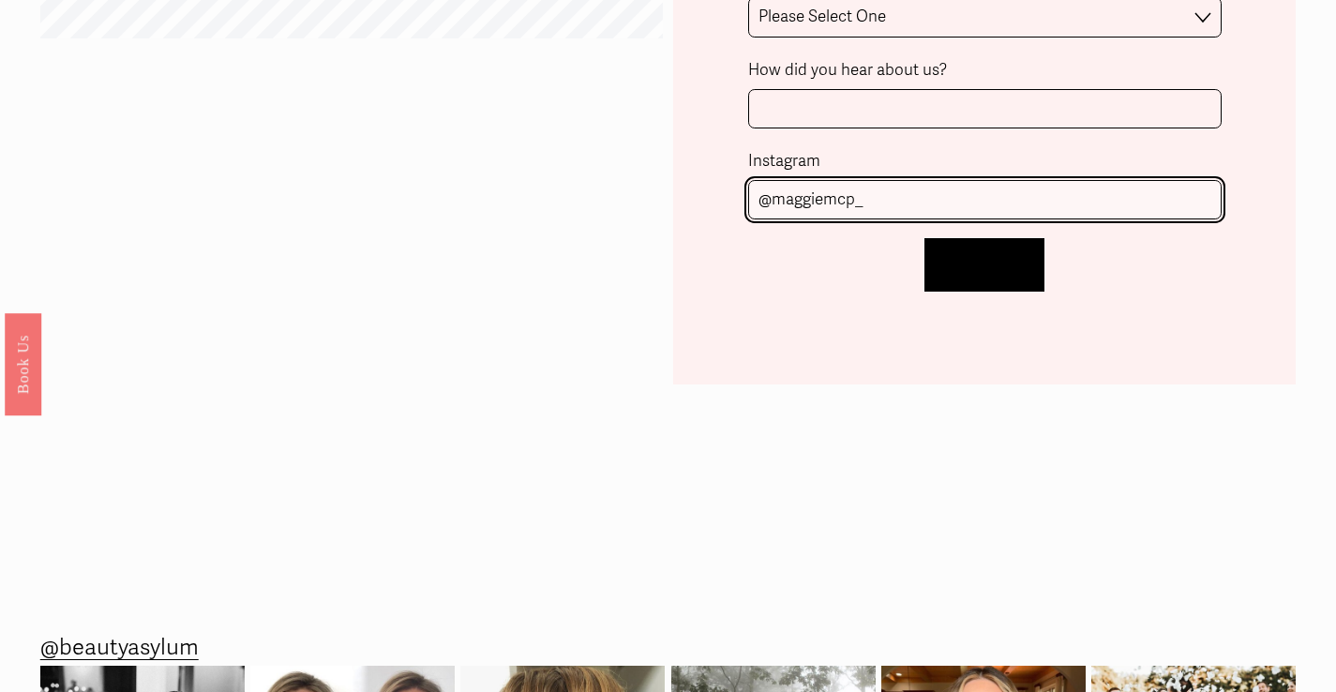
type input "@maggiemcp_"
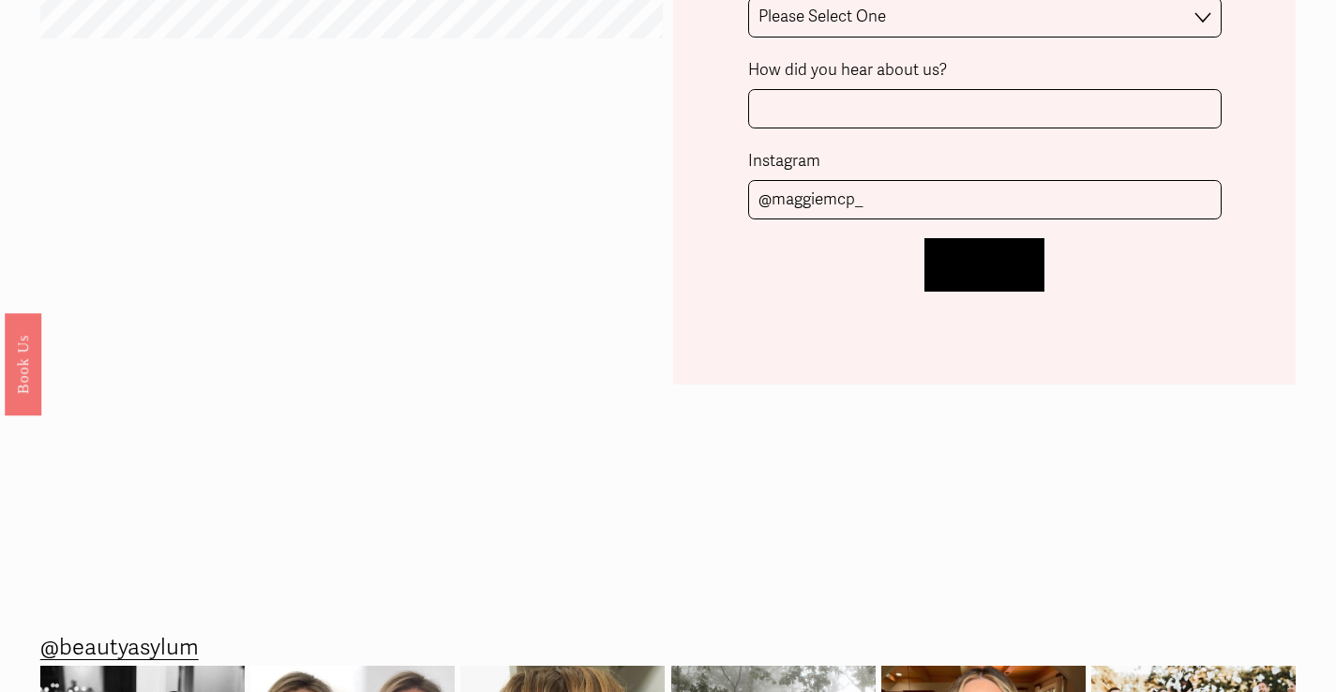
click at [1012, 272] on button "Let's Chat! Let's Chat!" at bounding box center [985, 264] width 120 height 53
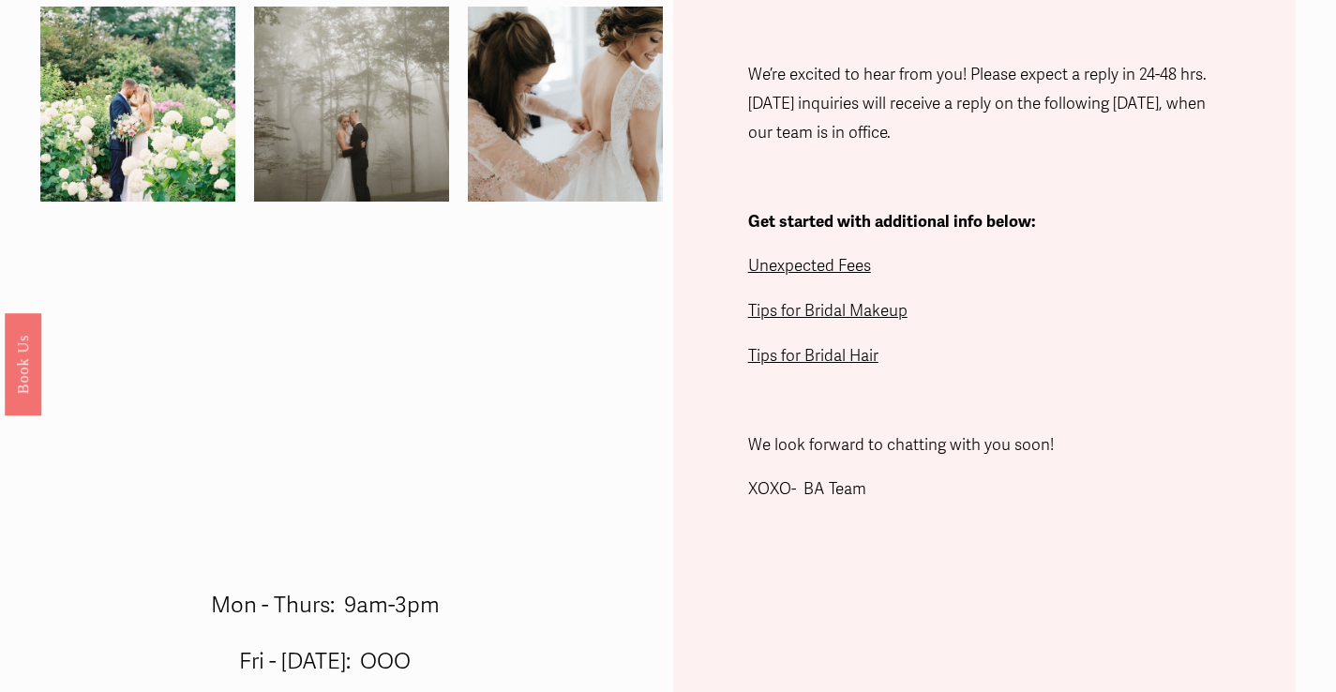
scroll to position [505, 0]
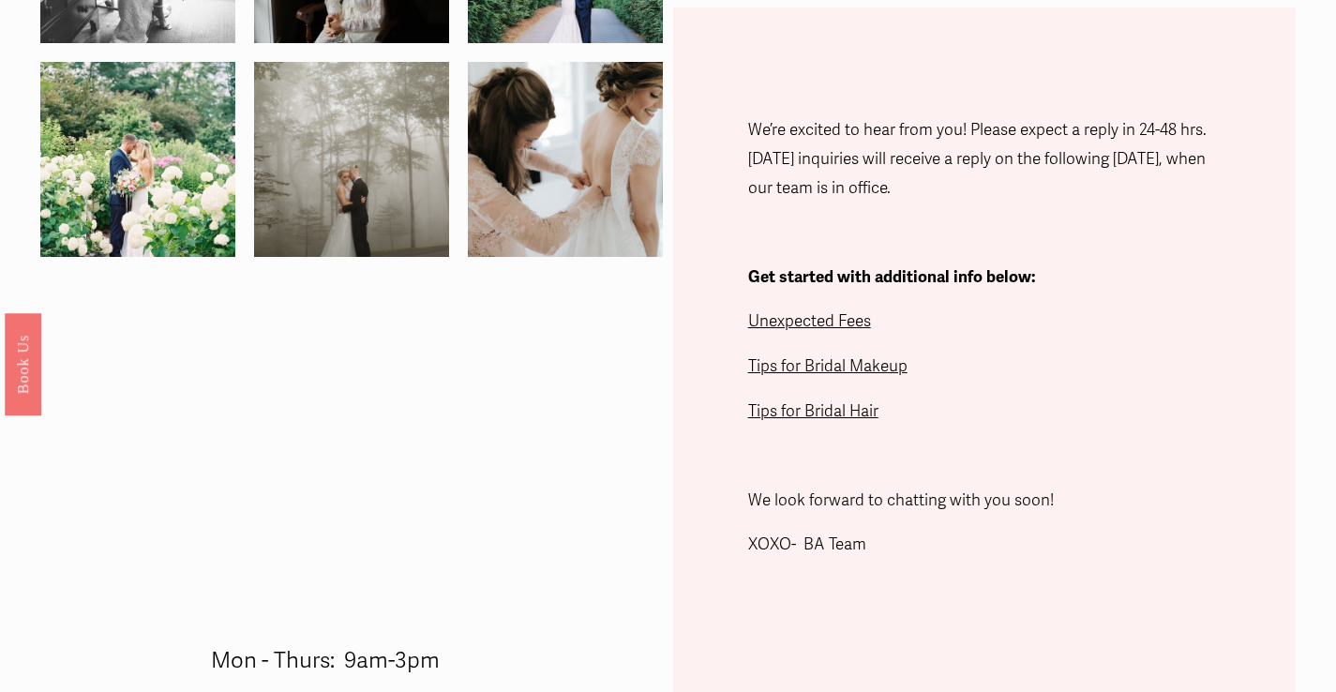
drag, startPoint x: 872, startPoint y: 165, endPoint x: 947, endPoint y: 186, distance: 77.8
click at [947, 186] on p "We’re excited to hear from you! Please expect a reply in 24-48 hrs. Friday inqu…" at bounding box center [985, 159] width 474 height 86
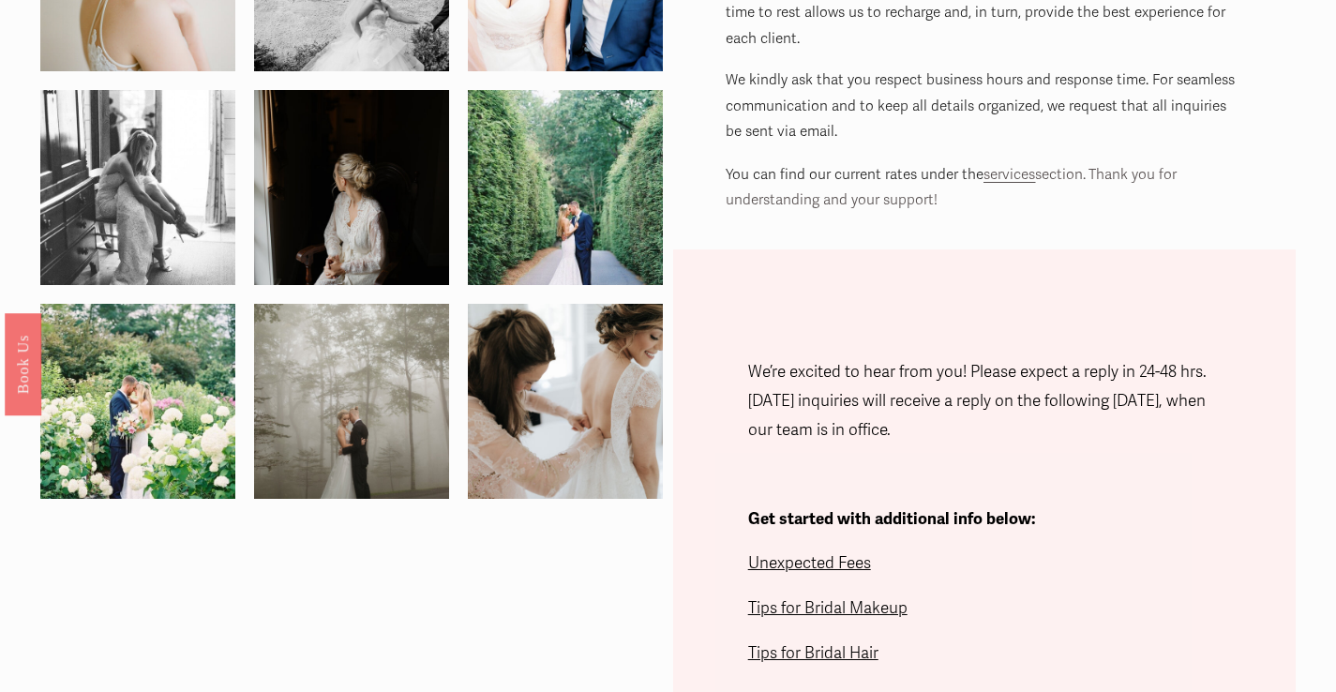
scroll to position [304, 0]
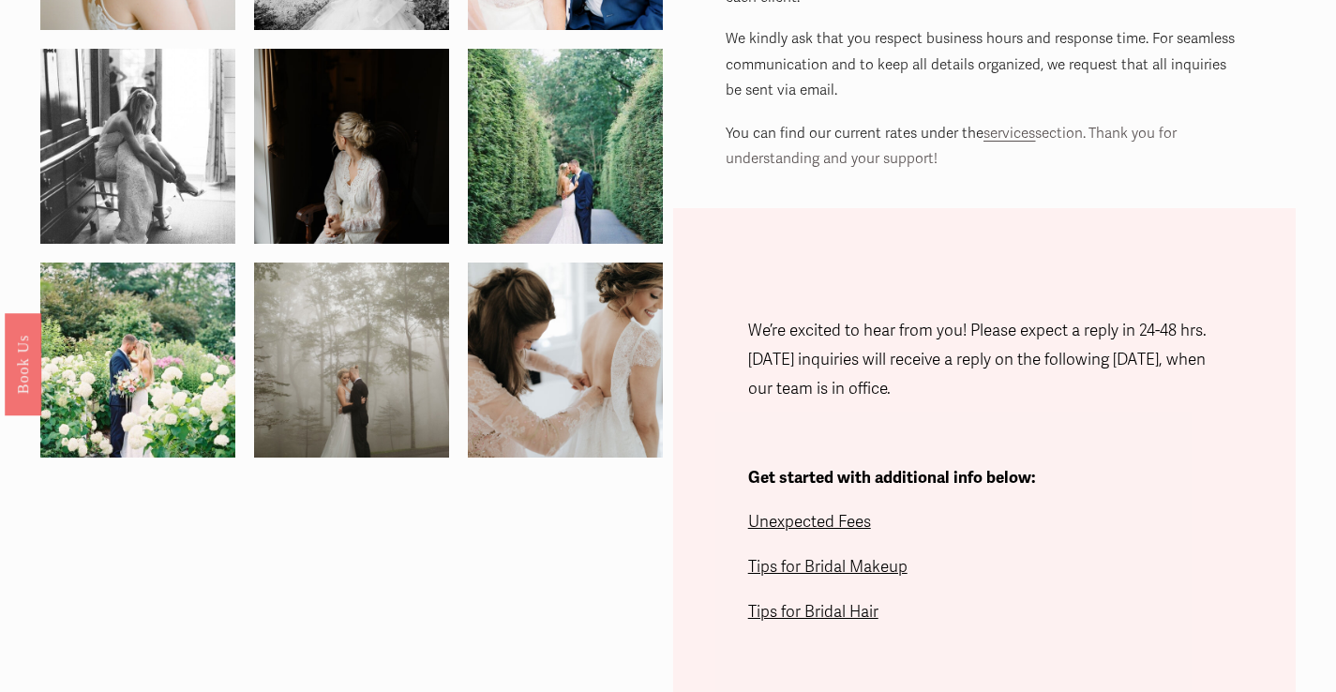
click at [775, 524] on span "Unexpected Fees" at bounding box center [809, 522] width 123 height 20
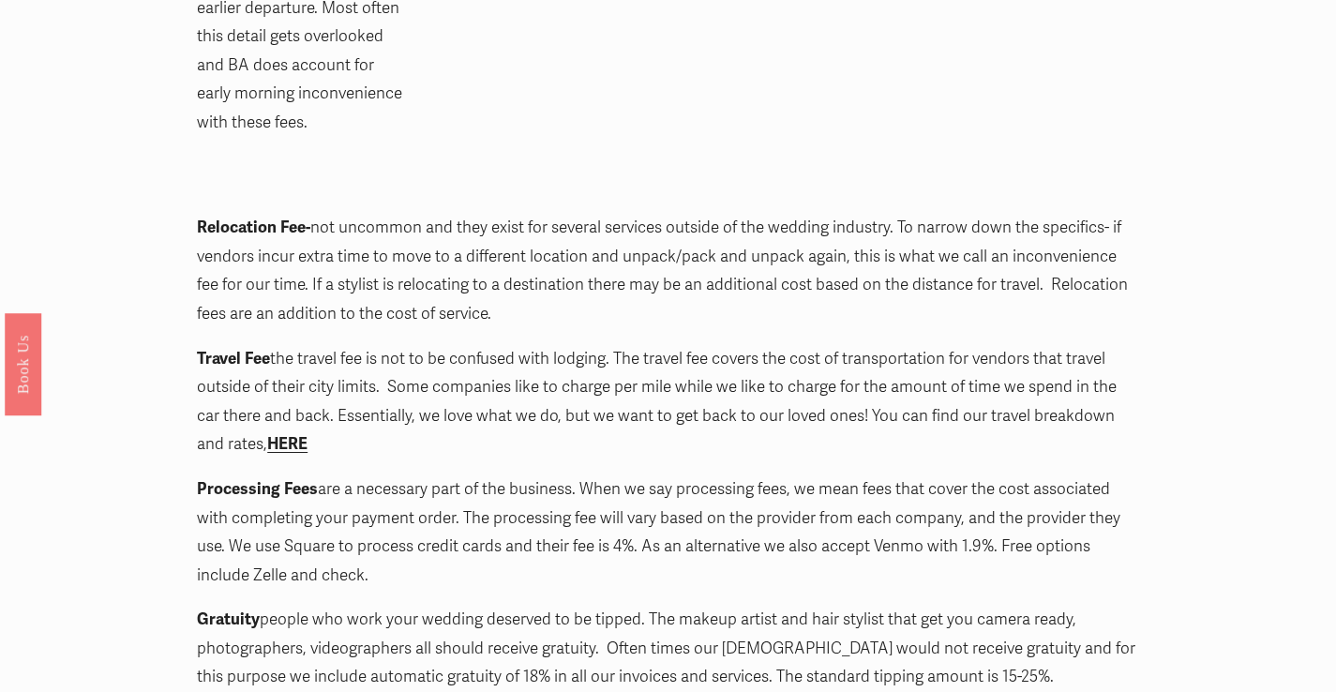
scroll to position [2605, 0]
